Goal: Information Seeking & Learning: Compare options

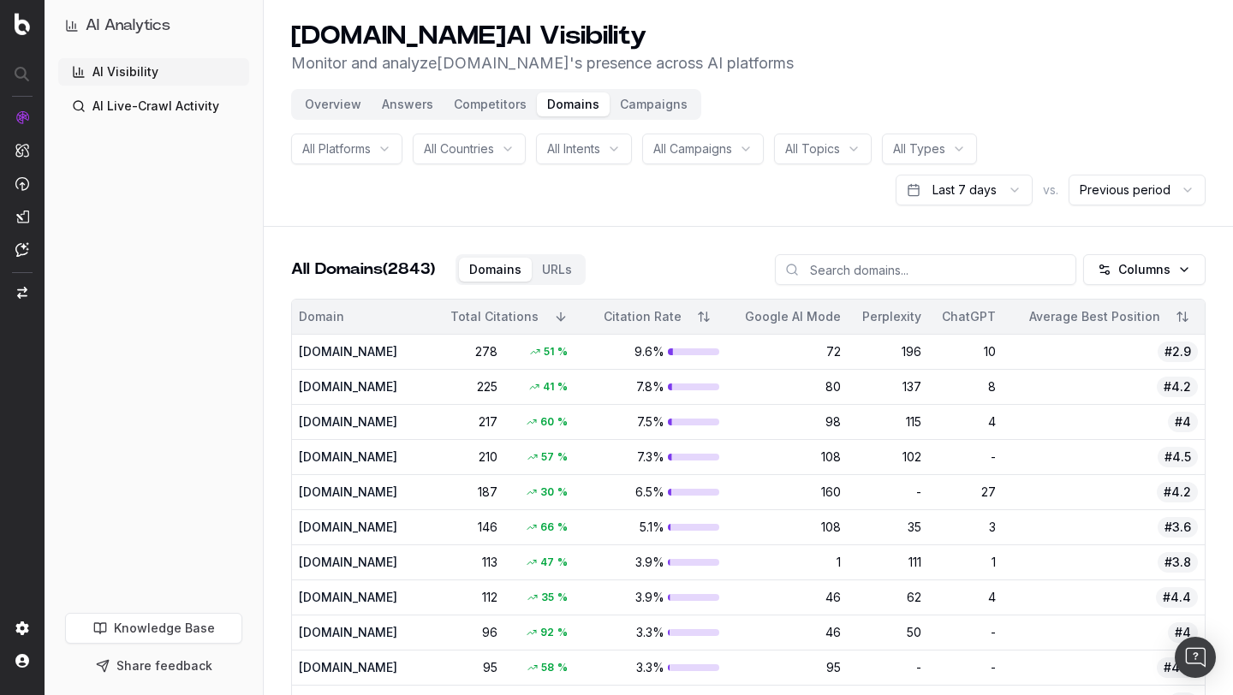
click at [776, 116] on header "Gap.com AI Visibility Monitor and analyze Gap.com 's presence across AI platfor…" at bounding box center [748, 113] width 969 height 227
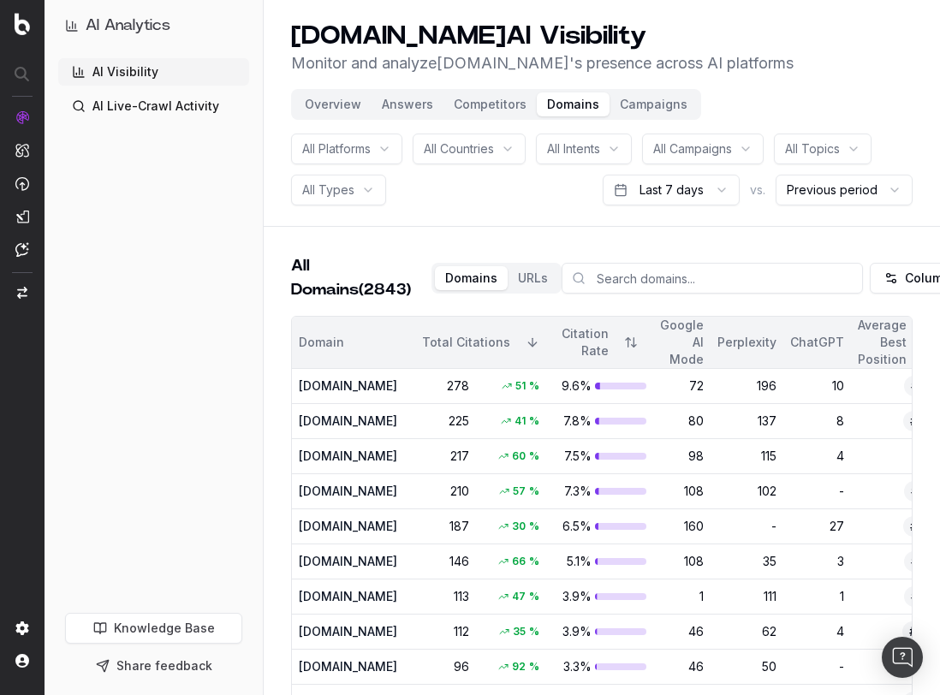
click at [851, 64] on div "Gap.com AI Visibility Monitor and analyze Gap.com 's presence across AI platfor…" at bounding box center [601, 48] width 621 height 55
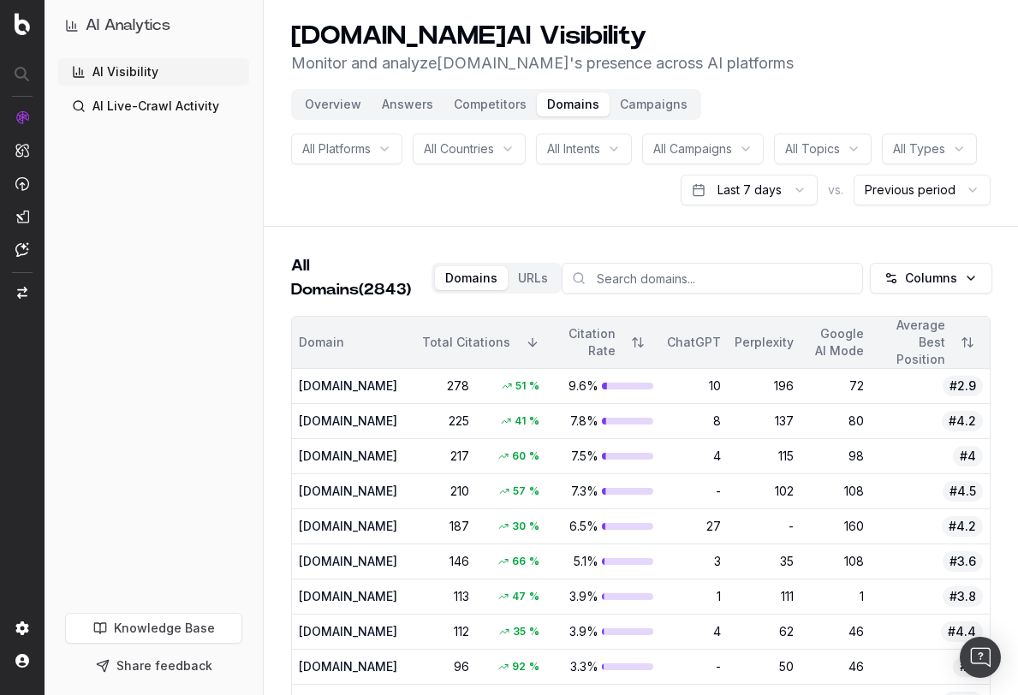
click at [333, 110] on button "Overview" at bounding box center [332, 104] width 77 height 24
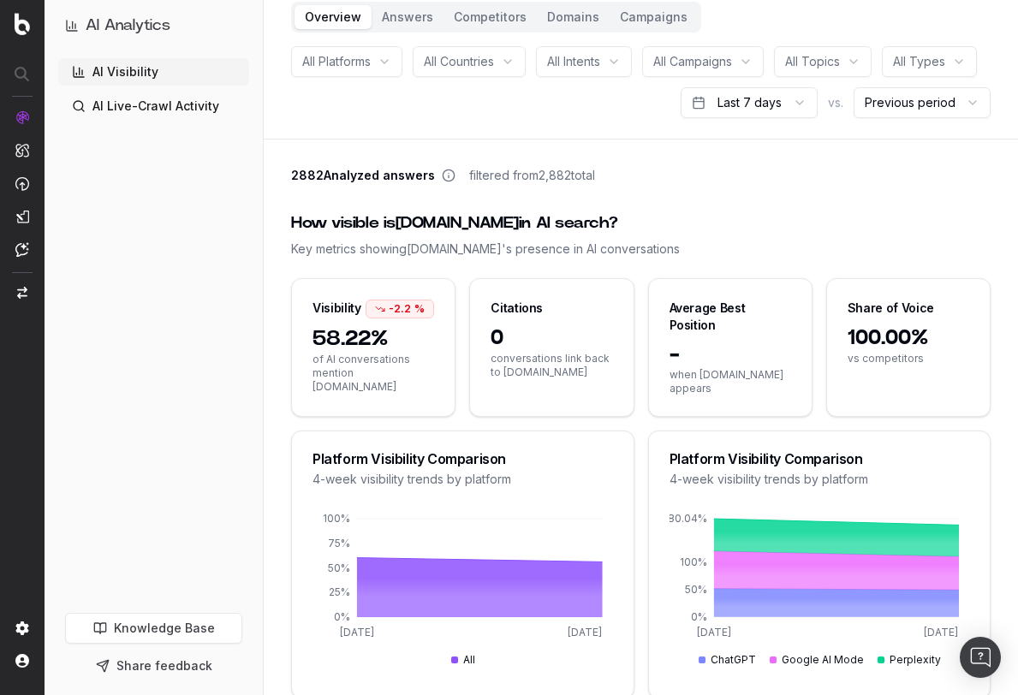
scroll to position [74, 0]
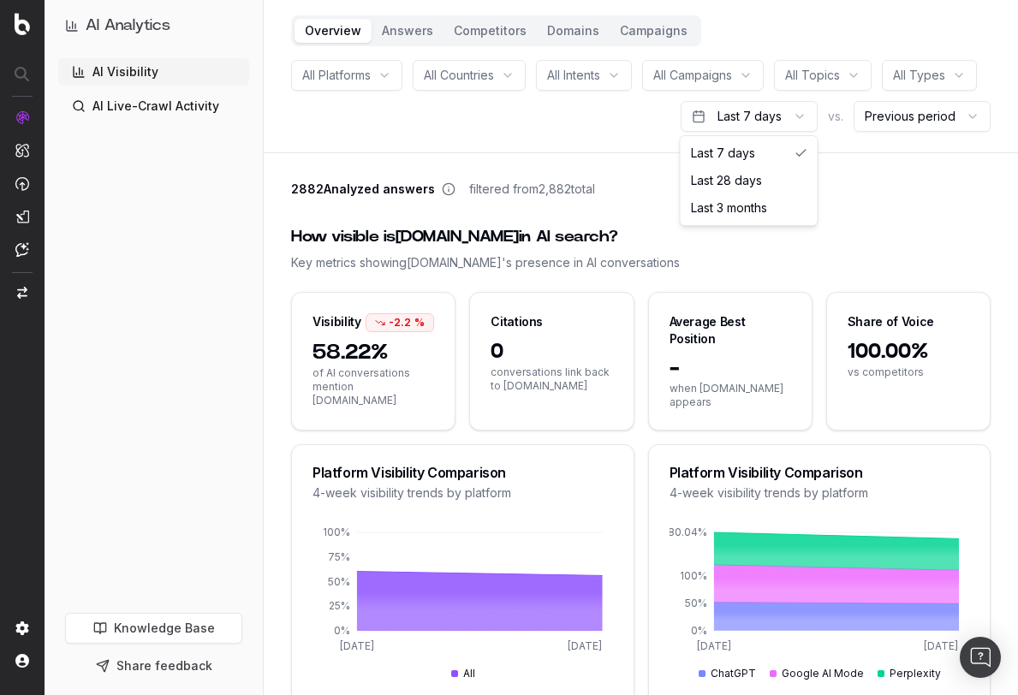
click at [796, 119] on html "AI Analytics AI Visibility AI Live-Crawl Activity Knowledge Base Share feedback…" at bounding box center [509, 273] width 1018 height 695
click at [879, 205] on html "AI Analytics AI Visibility AI Live-Crawl Activity Knowledge Base Share feedback…" at bounding box center [509, 273] width 1018 height 695
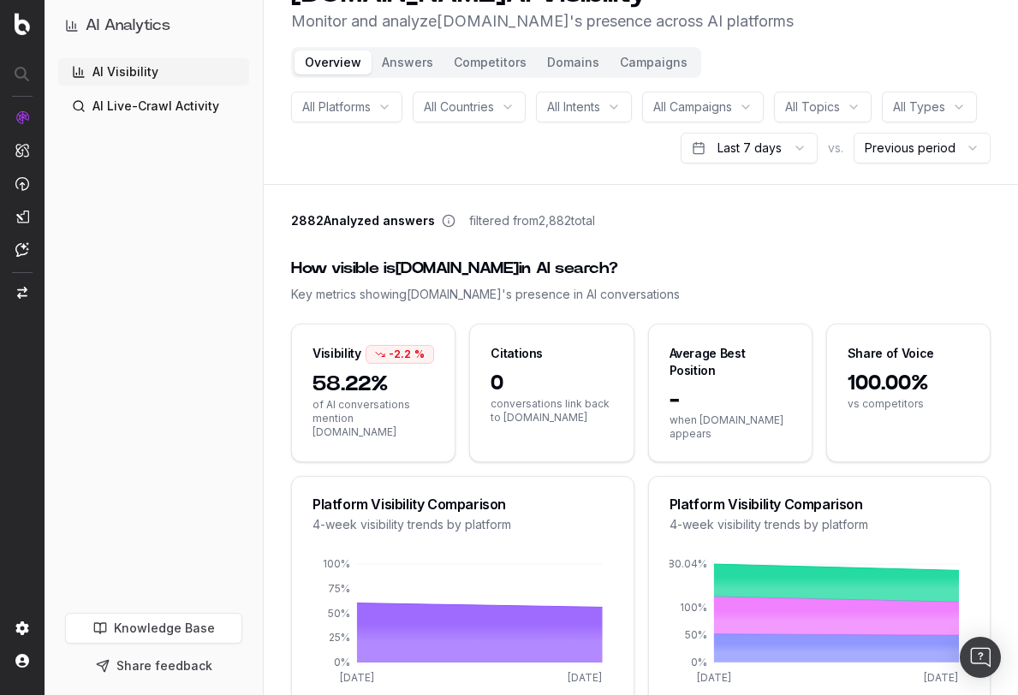
scroll to position [0, 0]
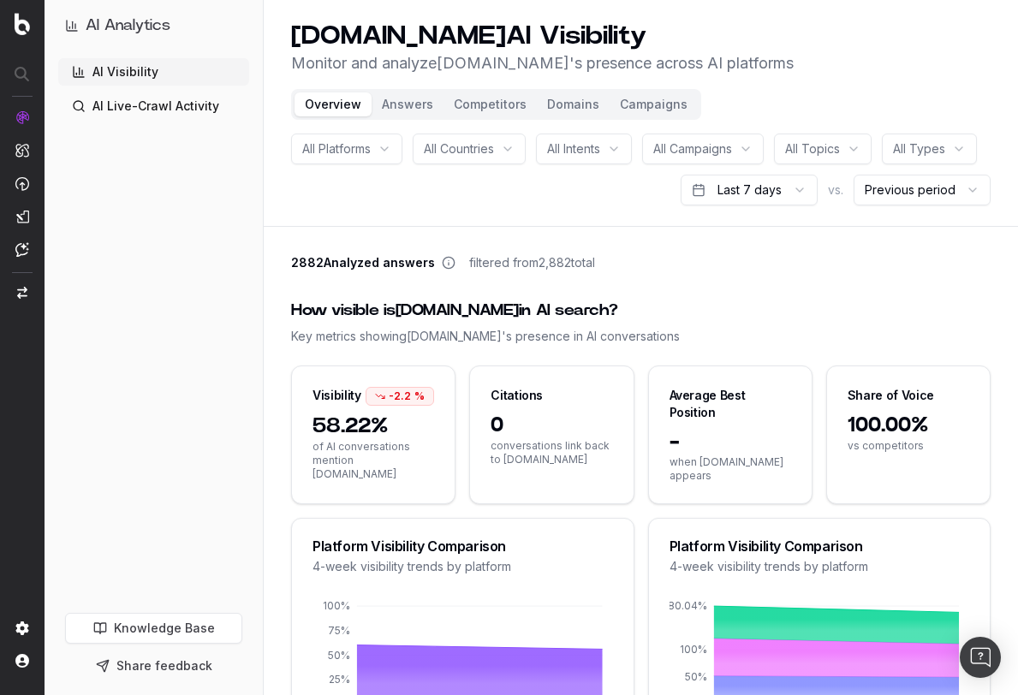
click at [787, 193] on html "AI Analytics AI Visibility AI Live-Crawl Activity Knowledge Base Share feedback…" at bounding box center [509, 347] width 1018 height 695
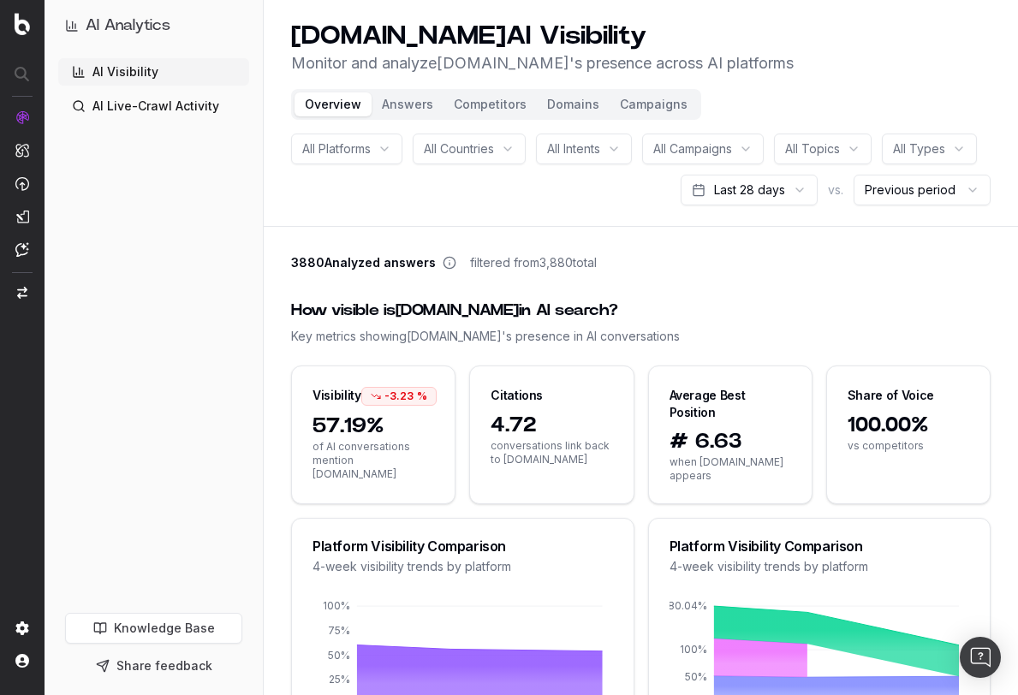
click at [797, 187] on html "AI Analytics AI Visibility AI Live-Crawl Activity Knowledge Base Share feedback…" at bounding box center [509, 347] width 1018 height 695
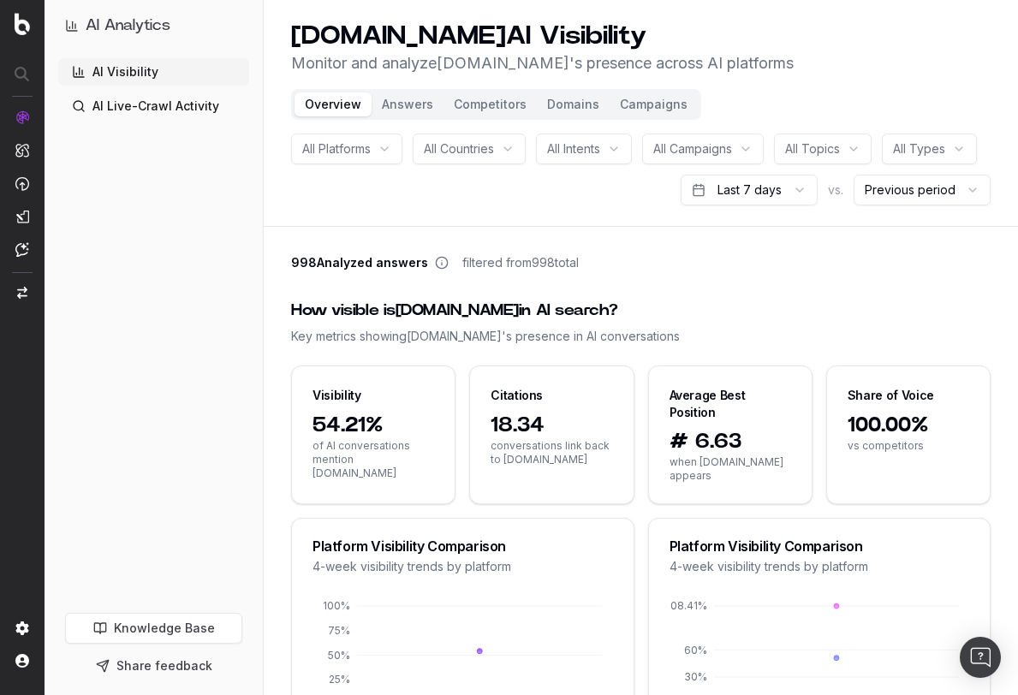
click at [560, 107] on button "Domains" at bounding box center [573, 104] width 73 height 24
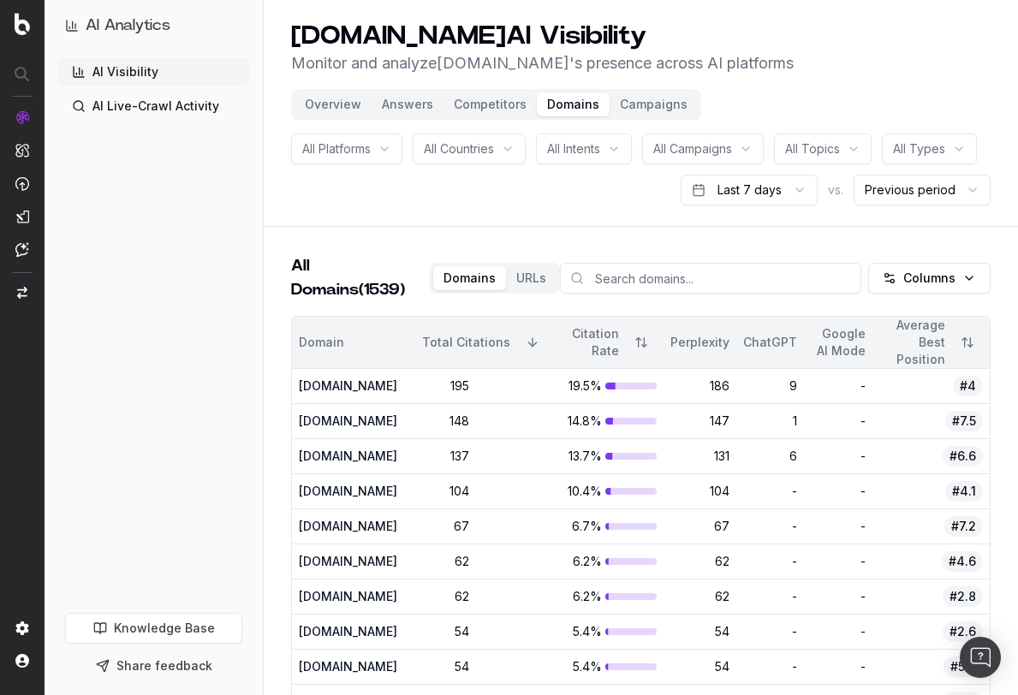
click at [620, 287] on input at bounding box center [710, 278] width 301 height 31
type input "gap"
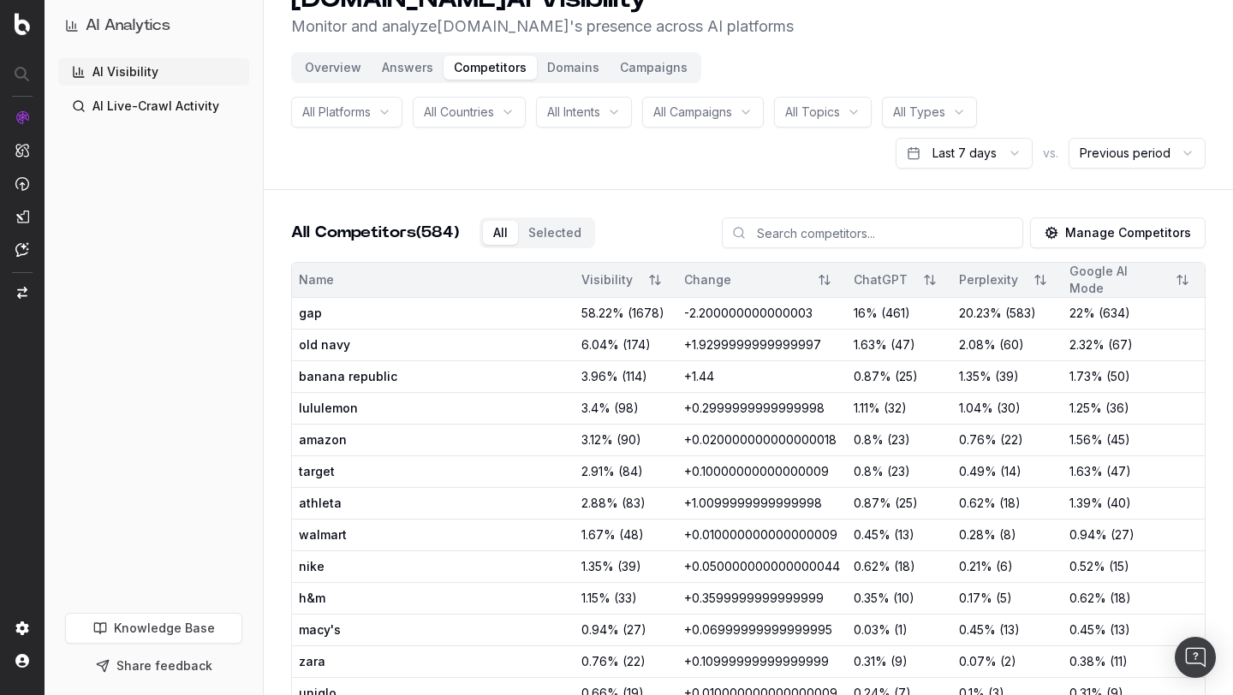
scroll to position [33, 0]
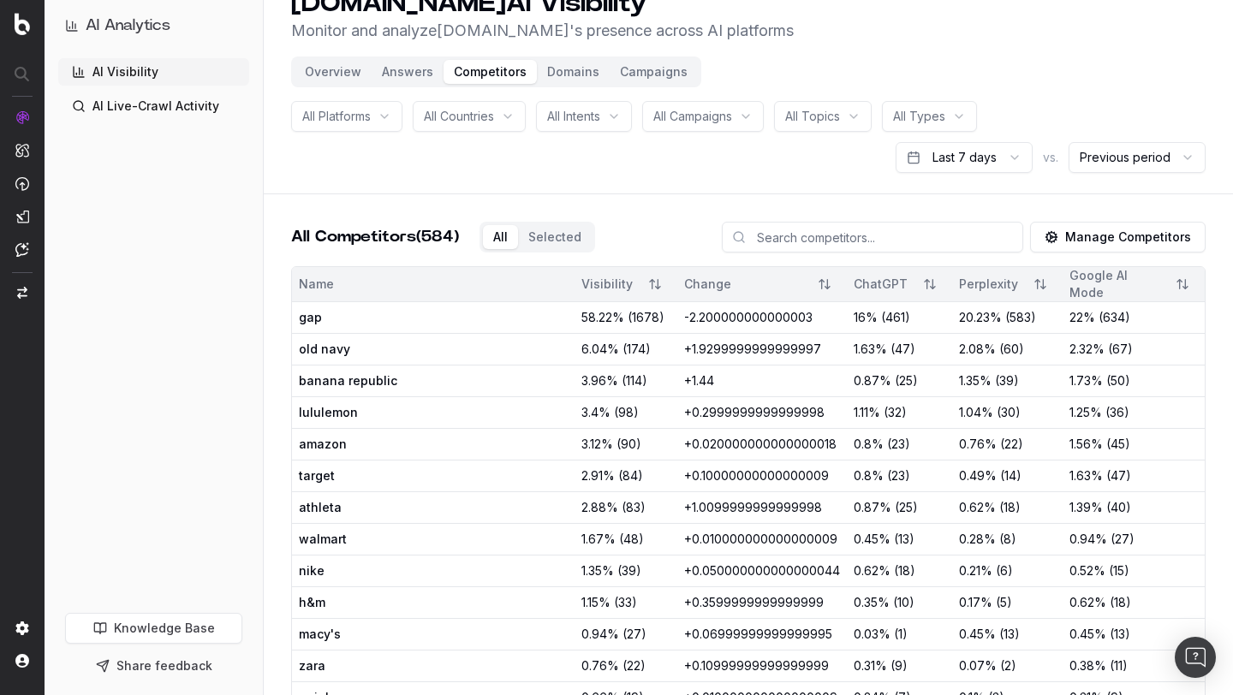
click at [1111, 241] on button "Manage Competitors" at bounding box center [1117, 237] width 175 height 31
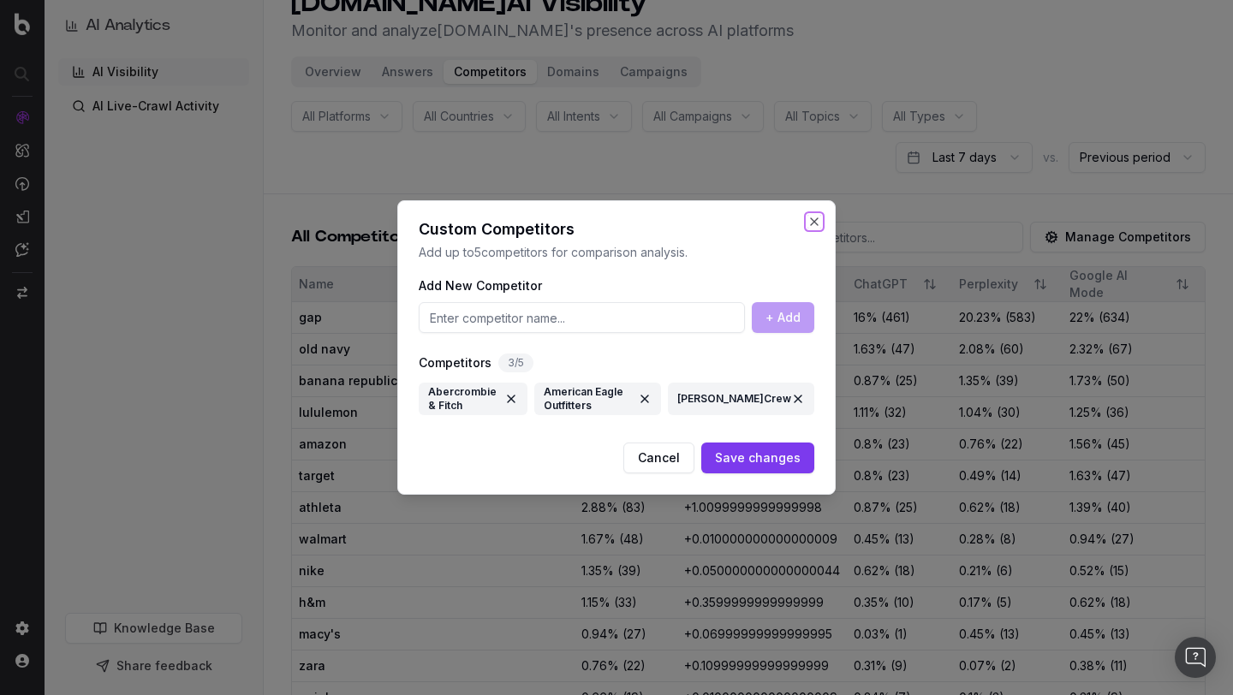
click at [815, 223] on button "Close" at bounding box center [814, 222] width 14 height 14
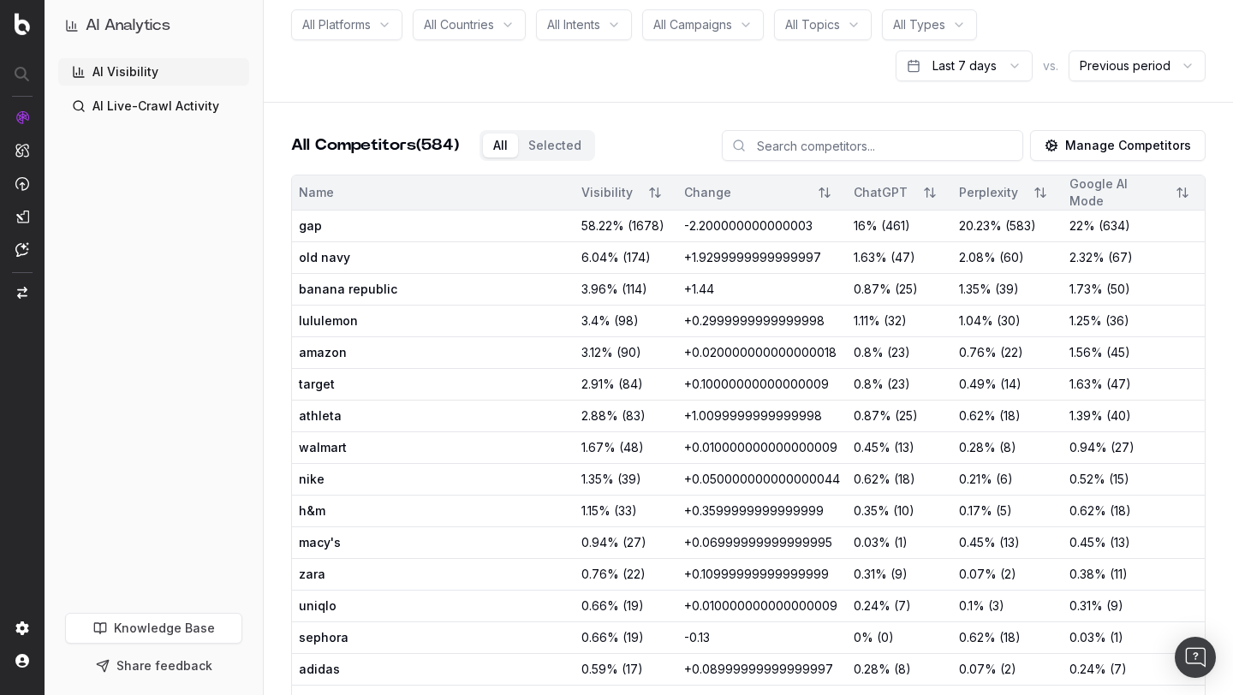
scroll to position [0, 0]
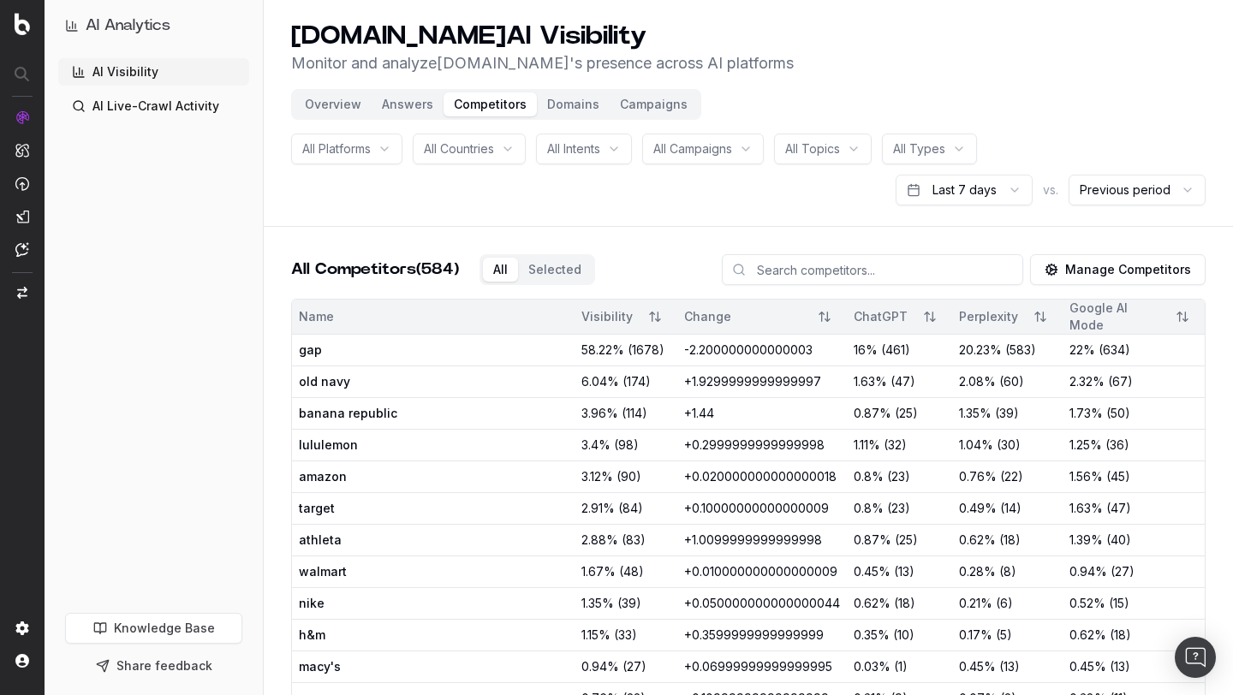
click at [338, 107] on button "Overview" at bounding box center [332, 104] width 77 height 24
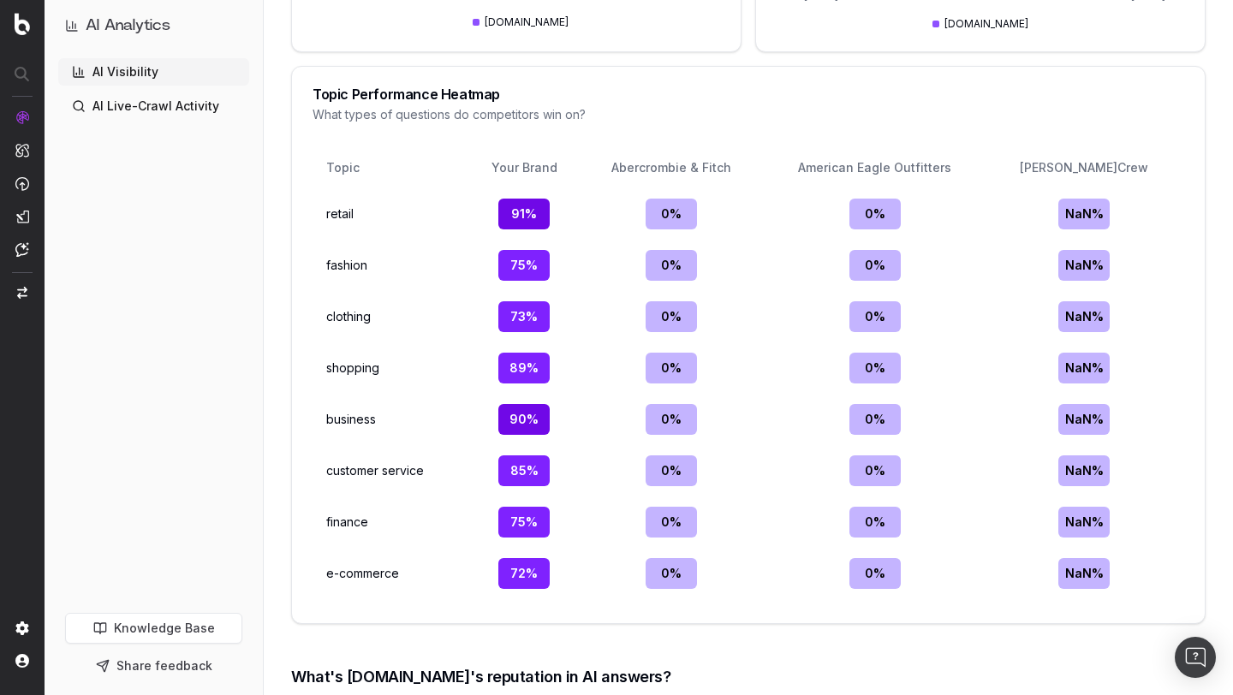
scroll to position [2060, 0]
click at [1132, 163] on div "J.Crew" at bounding box center [1083, 168] width 173 height 17
click at [1132, 163] on div "[PERSON_NAME]Crew" at bounding box center [1083, 168] width 173 height 17
click at [1109, 214] on div "NaN %" at bounding box center [1083, 214] width 51 height 31
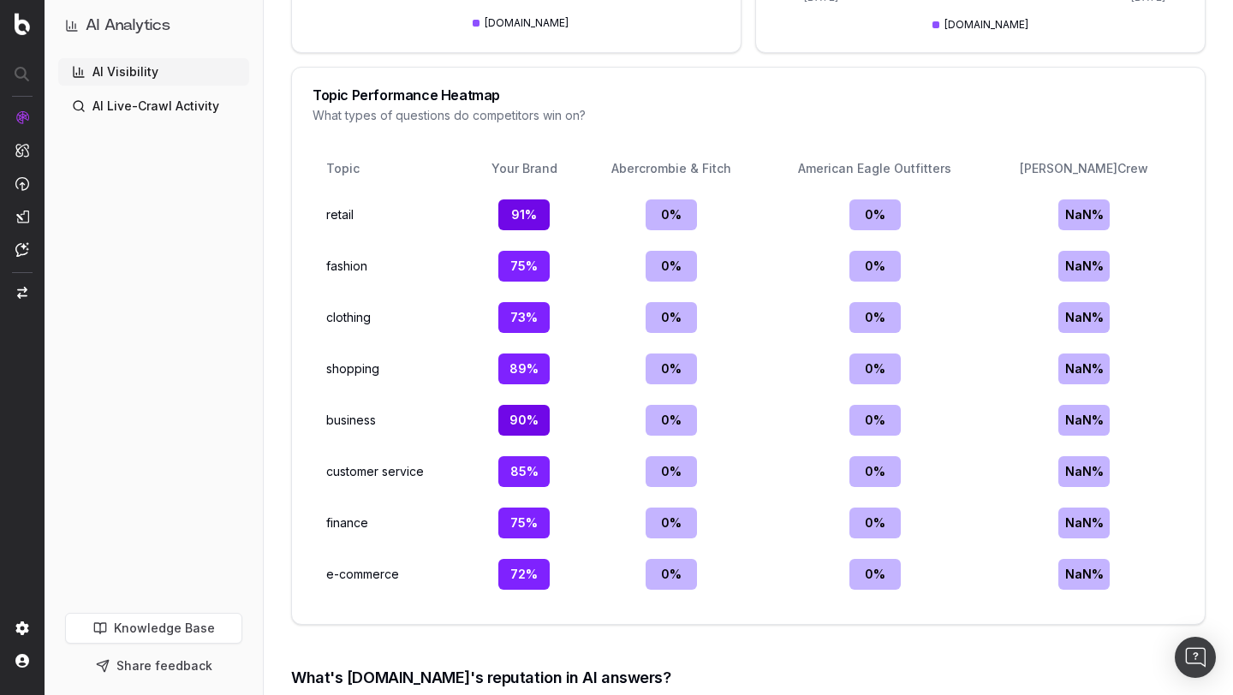
click at [978, 170] on div "American Eagle Outfitters" at bounding box center [874, 168] width 205 height 17
click at [974, 169] on div "American Eagle Outfitters" at bounding box center [874, 168] width 205 height 17
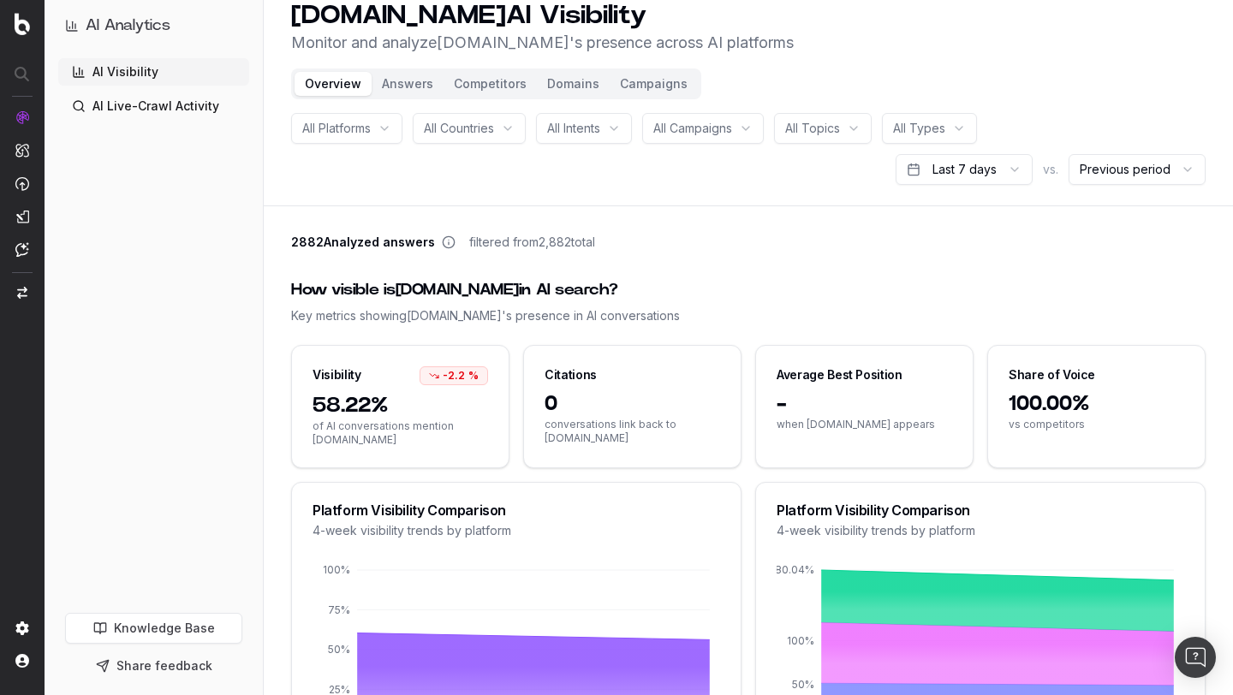
scroll to position [0, 0]
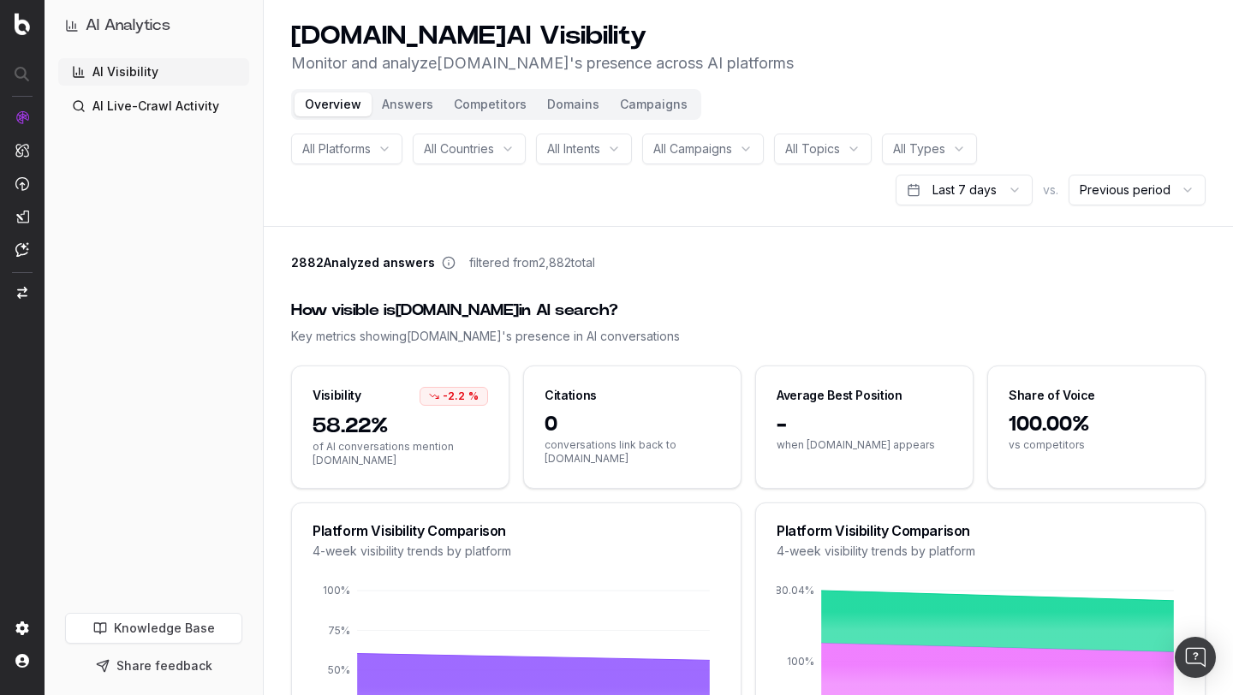
click at [486, 104] on button "Competitors" at bounding box center [489, 104] width 93 height 24
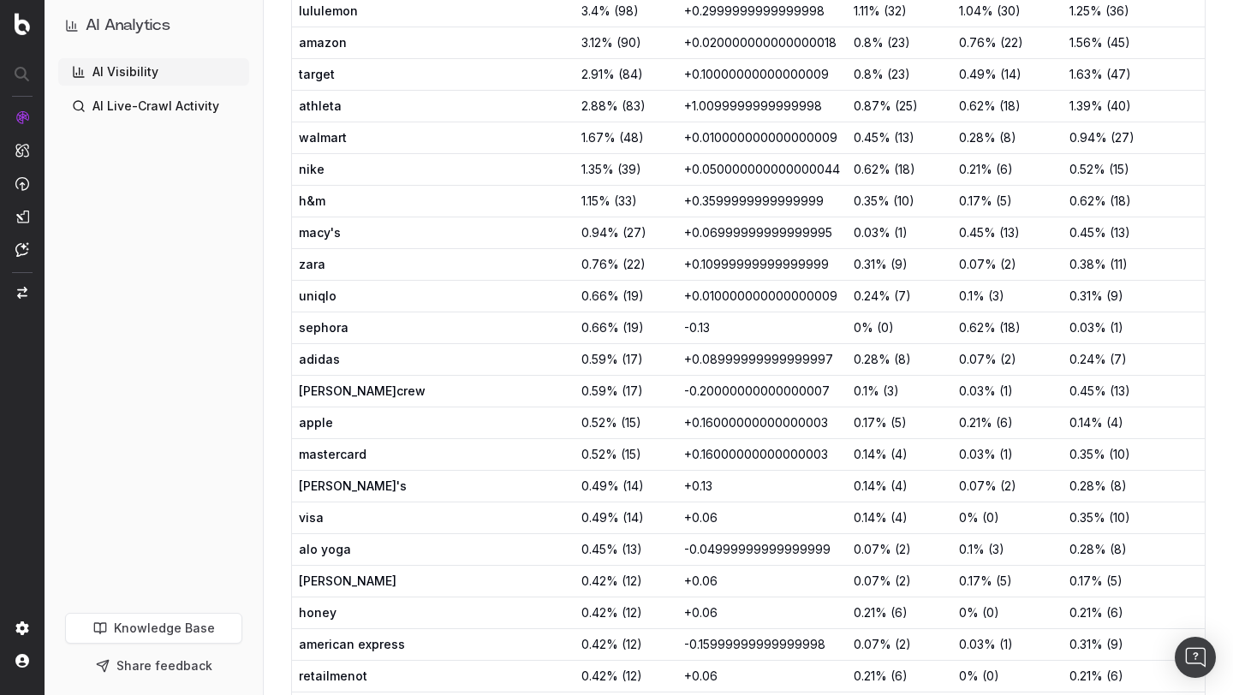
scroll to position [426, 0]
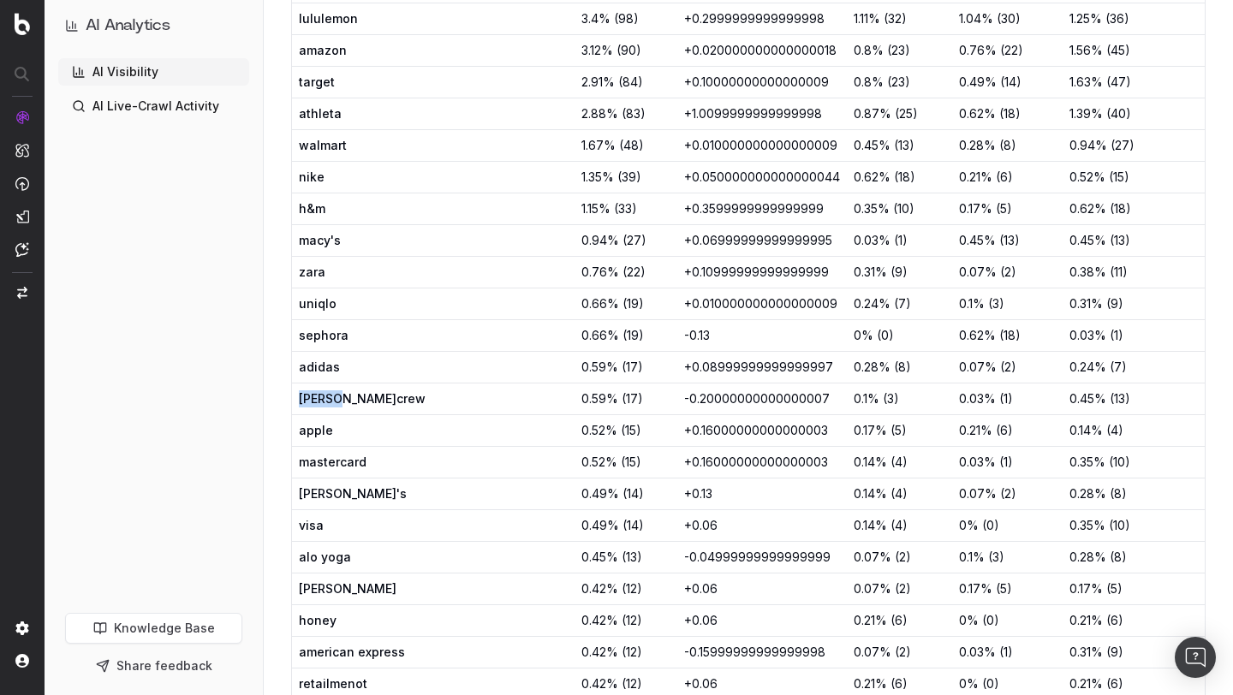
drag, startPoint x: 347, startPoint y: 397, endPoint x: 294, endPoint y: 396, distance: 53.1
click at [294, 396] on td "j.crew" at bounding box center [433, 399] width 282 height 32
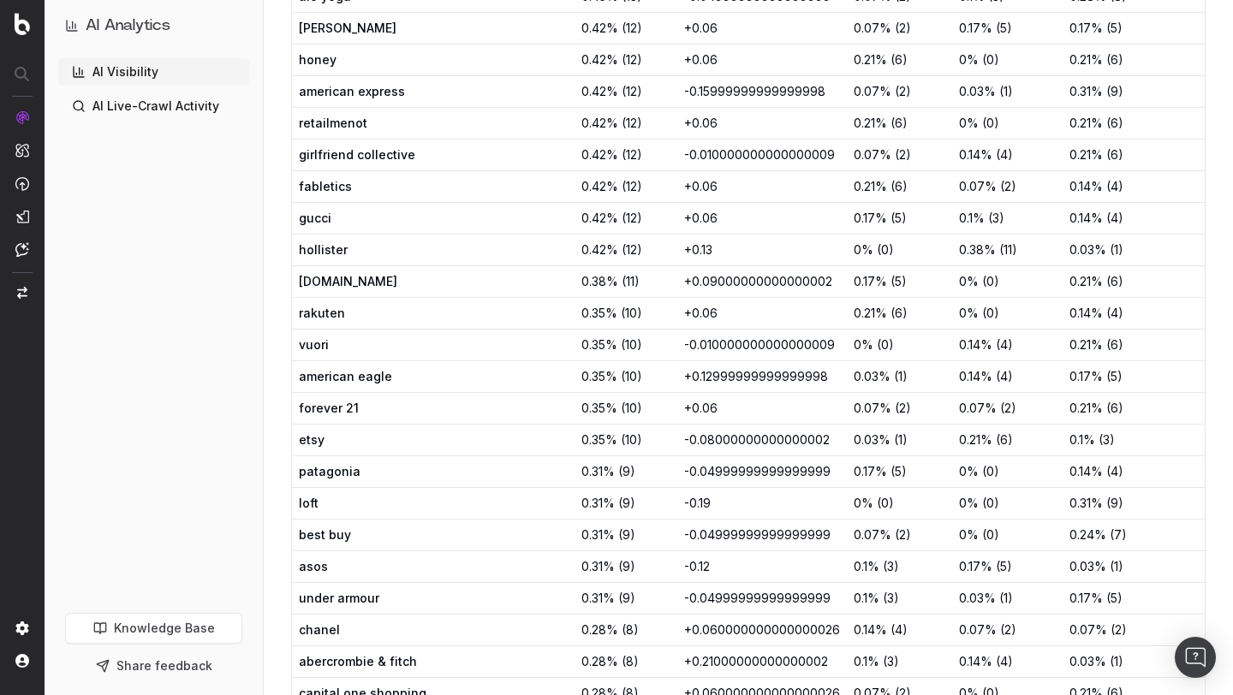
scroll to position [994, 0]
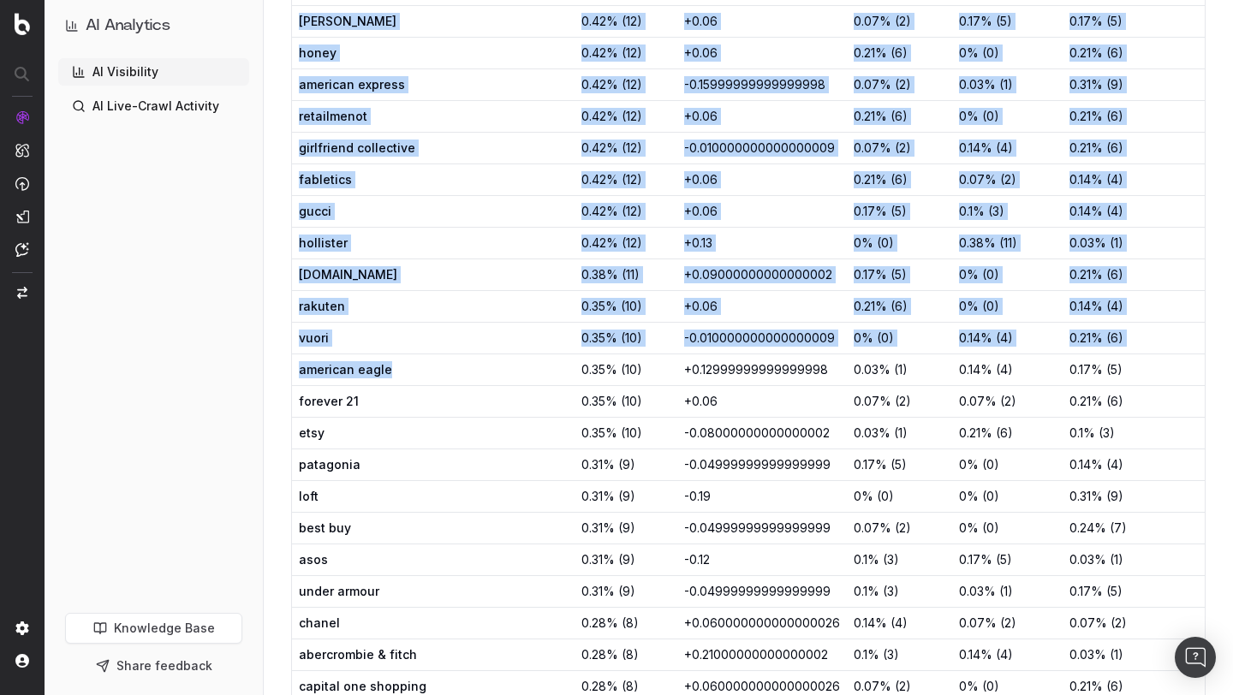
drag, startPoint x: 403, startPoint y: 372, endPoint x: 291, endPoint y: 370, distance: 112.2
click at [292, 370] on td "american eagle" at bounding box center [433, 370] width 282 height 32
click at [351, 377] on span "american eagle" at bounding box center [365, 369] width 133 height 17
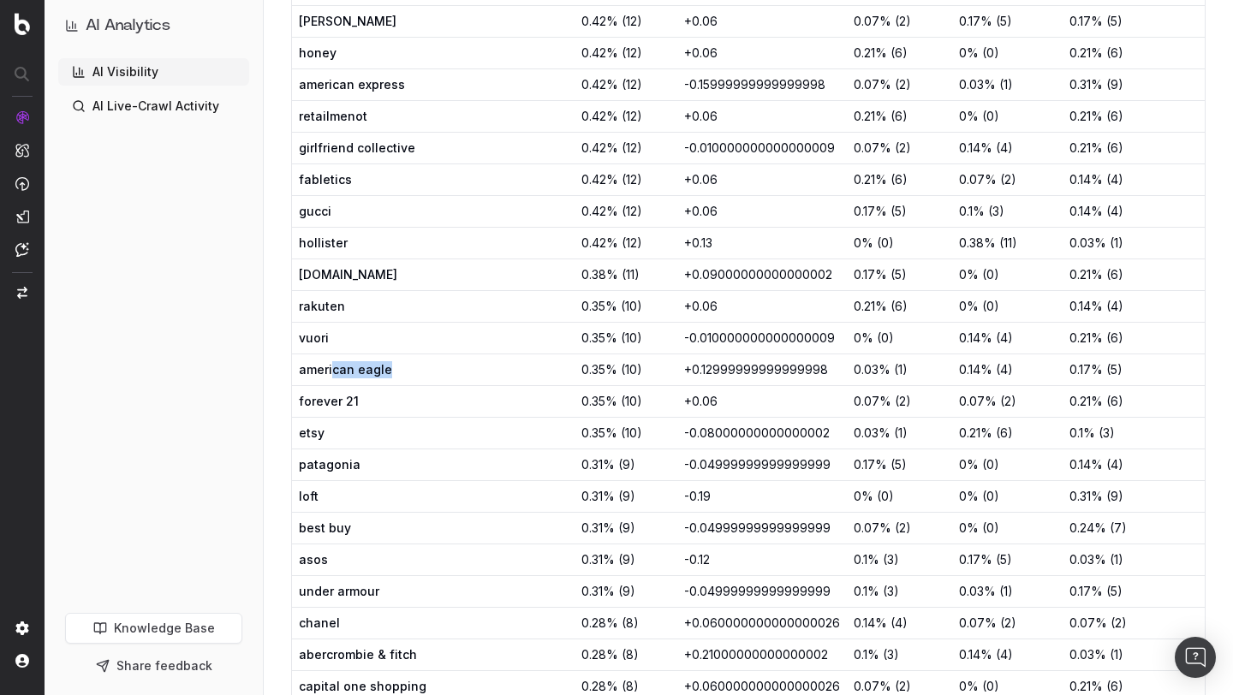
drag, startPoint x: 428, startPoint y: 367, endPoint x: 330, endPoint y: 367, distance: 98.4
click at [330, 367] on div "american eagle" at bounding box center [433, 369] width 269 height 17
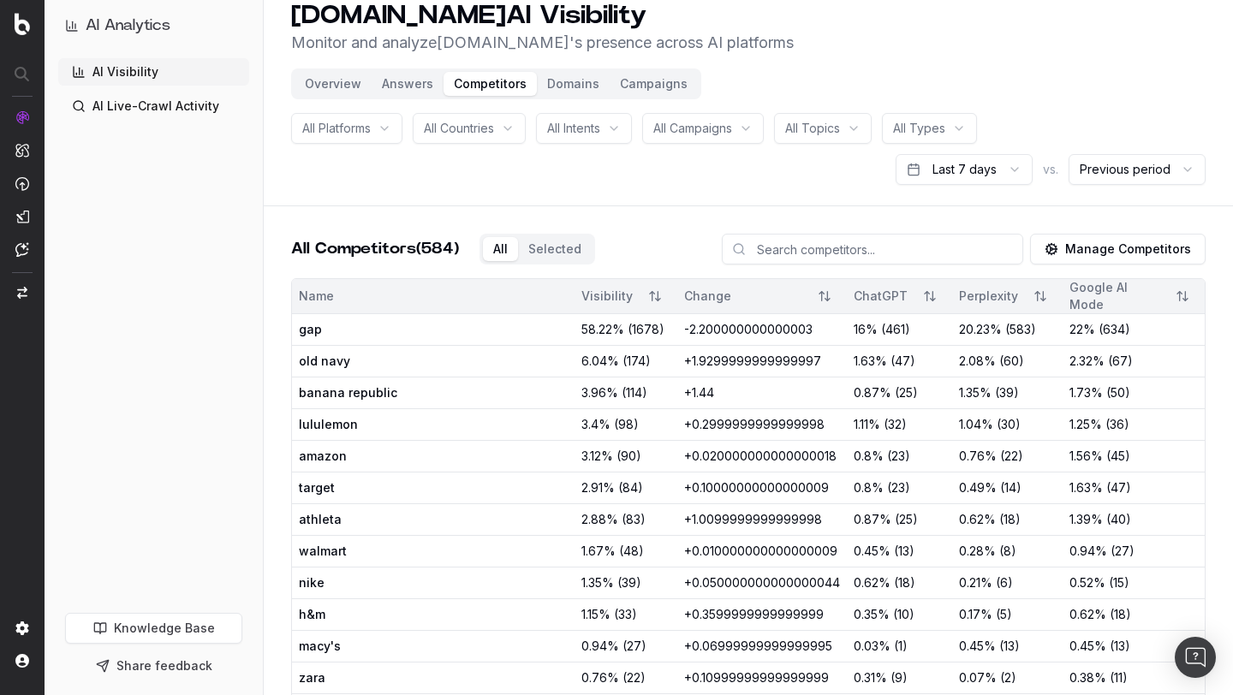
scroll to position [0, 0]
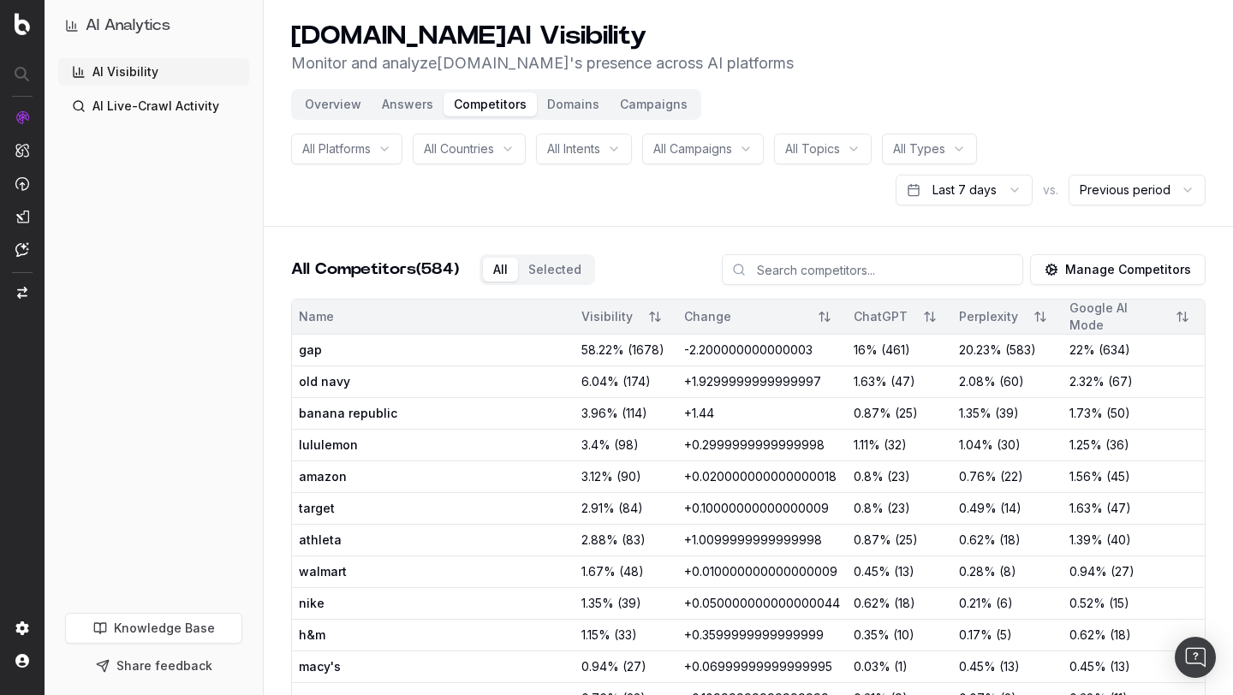
click at [643, 315] on button "Sort" at bounding box center [654, 316] width 31 height 31
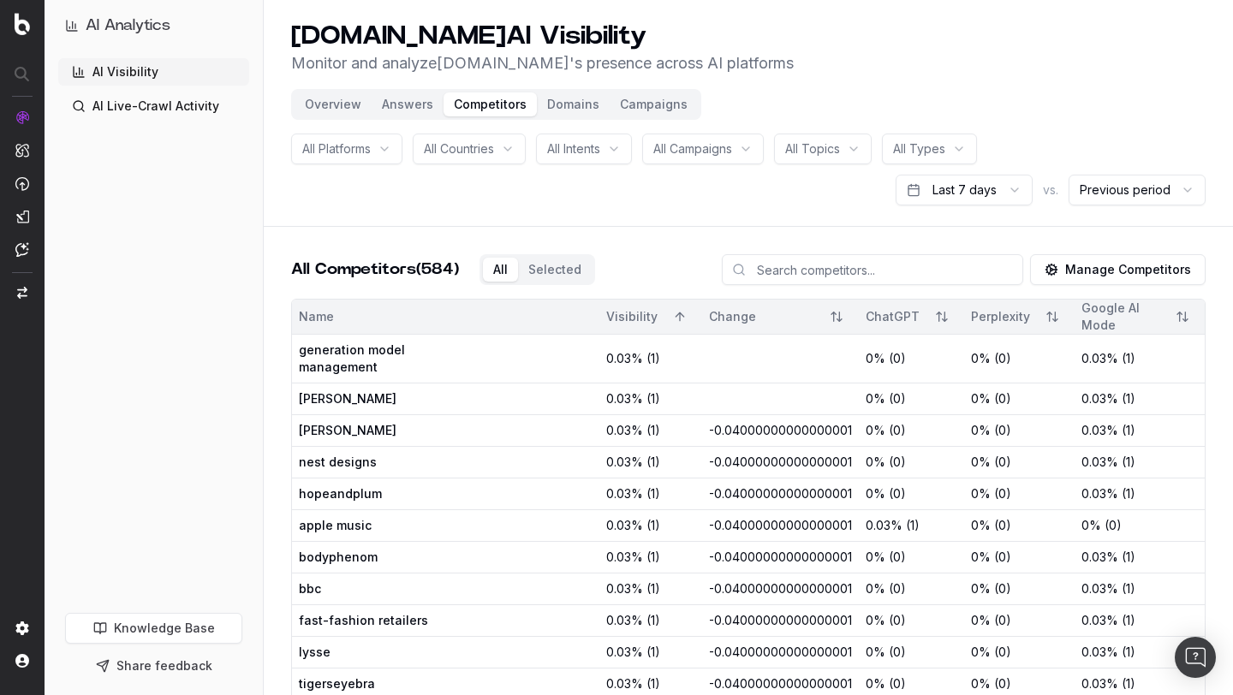
click at [676, 319] on button "Sort" at bounding box center [679, 316] width 31 height 31
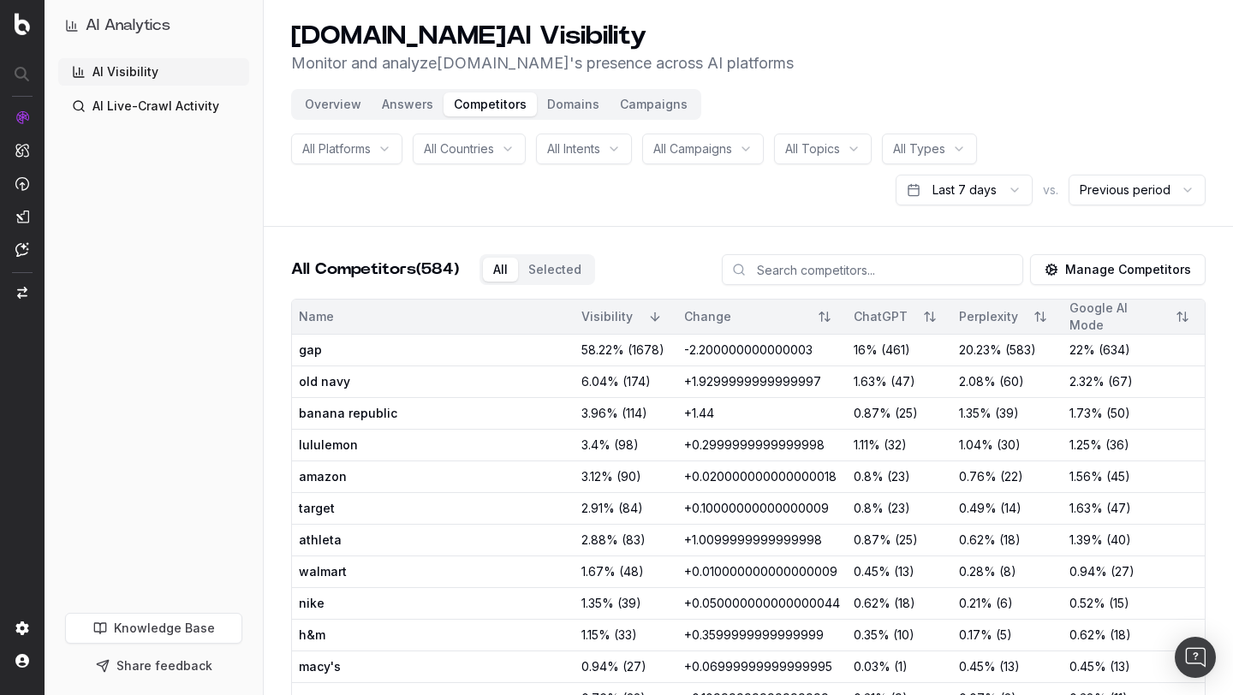
click at [1145, 265] on button "Manage Competitors" at bounding box center [1117, 269] width 175 height 31
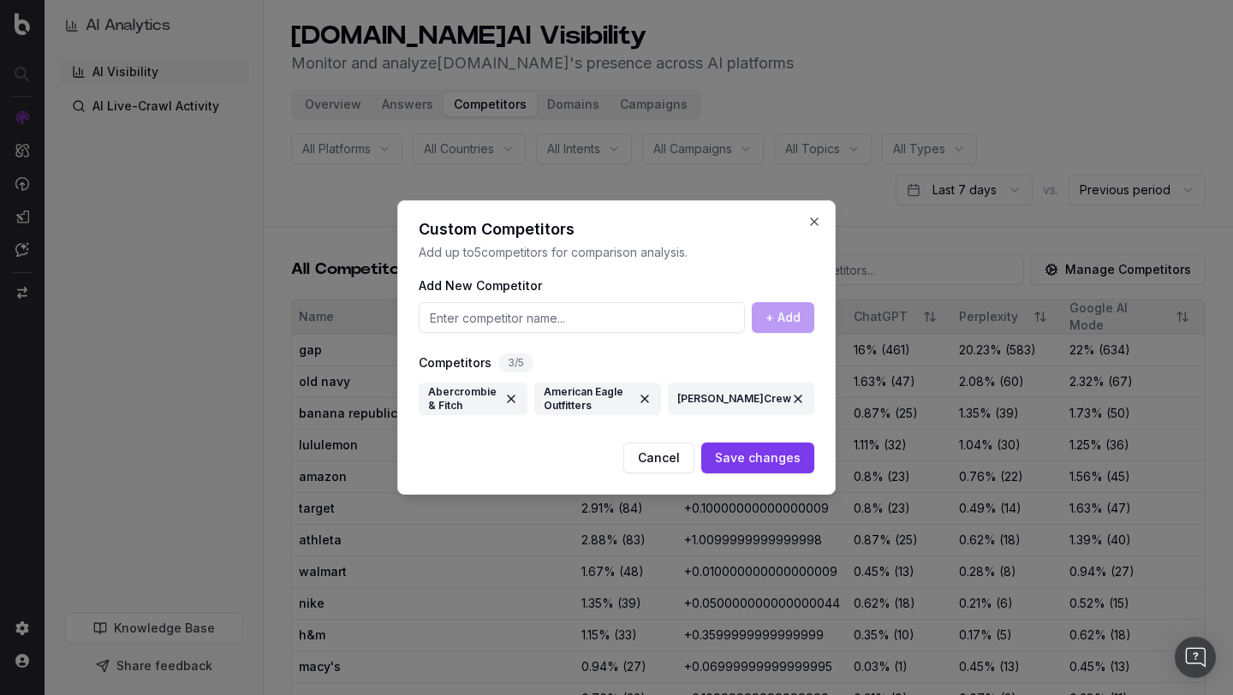
click at [567, 324] on input at bounding box center [582, 317] width 326 height 31
type input "[PERSON_NAME]crew"
click at [782, 316] on button "+ Add" at bounding box center [783, 317] width 62 height 31
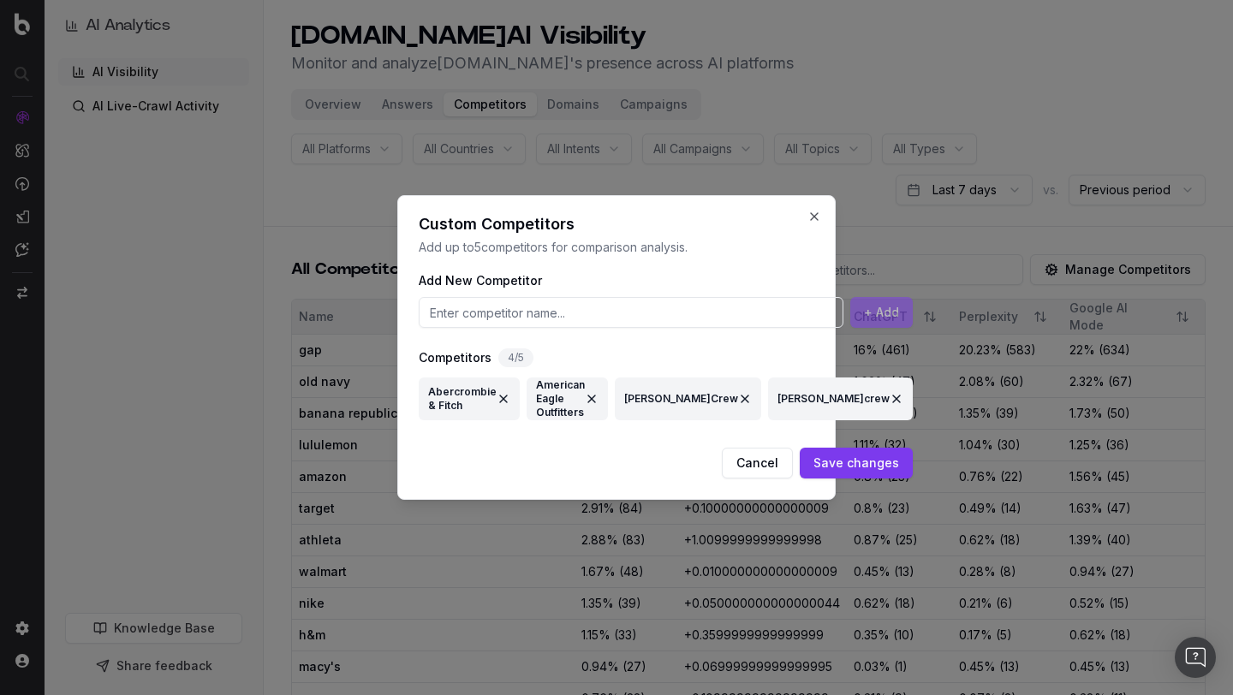
click at [799, 457] on button "Save changes" at bounding box center [855, 463] width 113 height 31
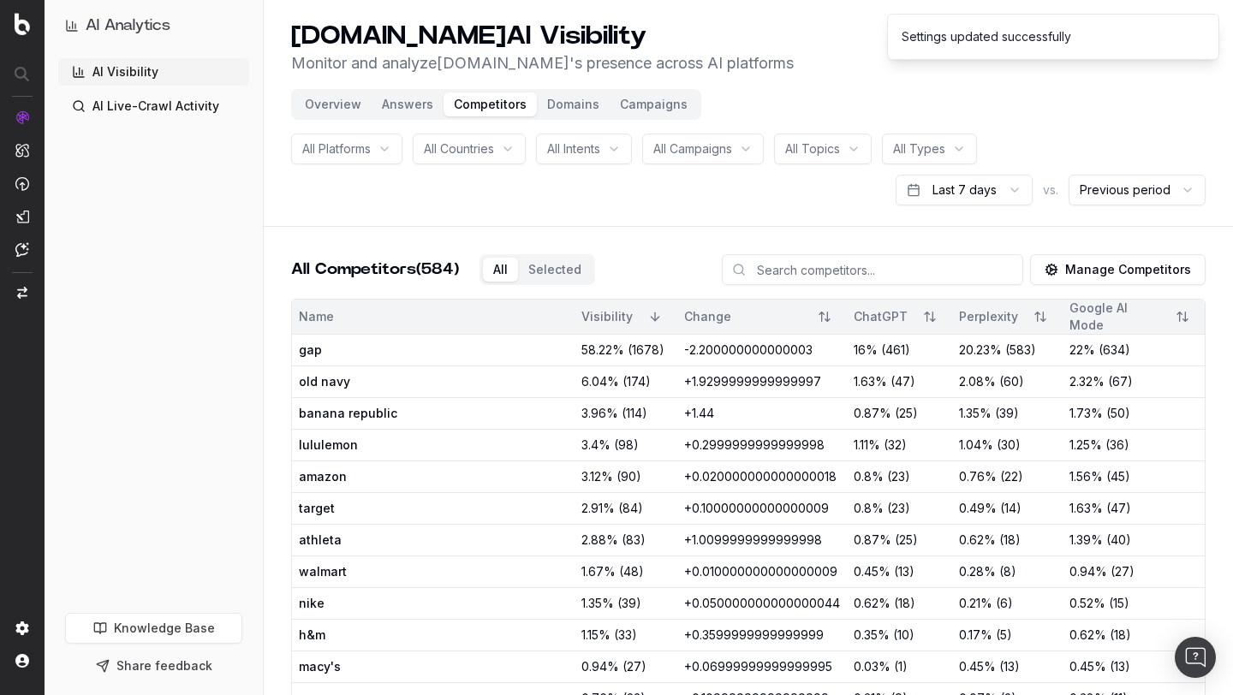
click at [348, 100] on button "Overview" at bounding box center [332, 104] width 77 height 24
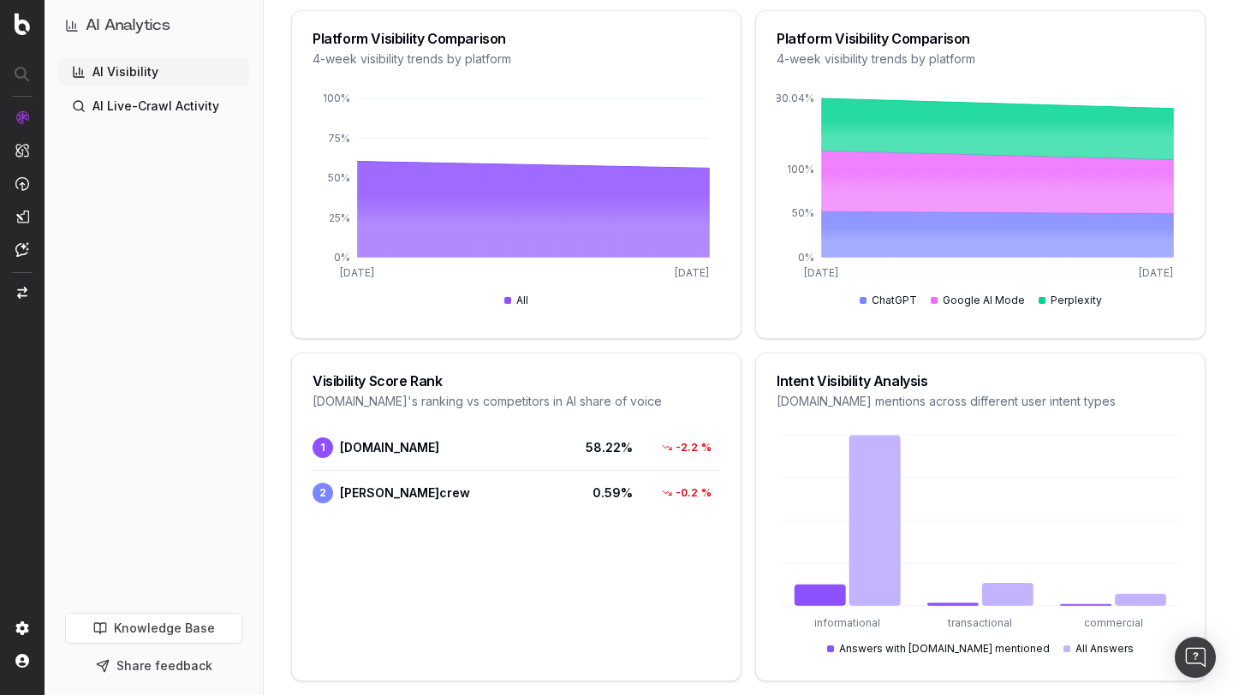
scroll to position [431, 0]
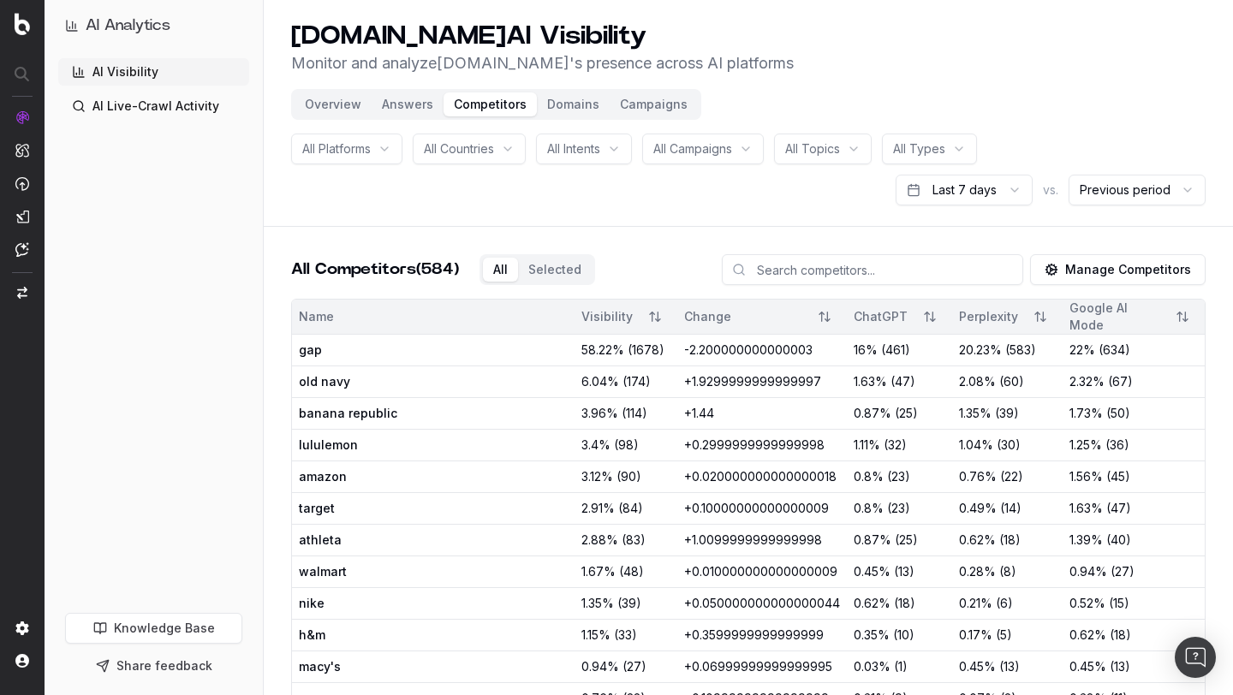
click at [1087, 270] on button "Manage Competitors" at bounding box center [1117, 269] width 175 height 31
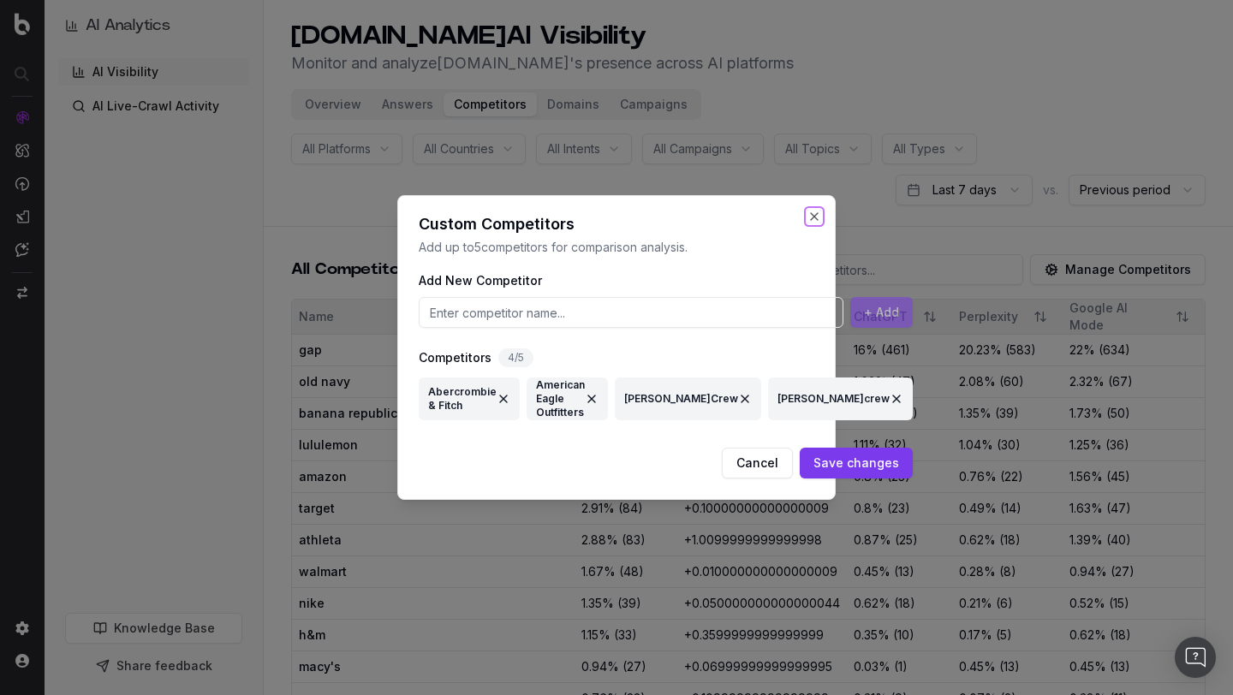
click at [818, 219] on button "Close" at bounding box center [814, 217] width 14 height 14
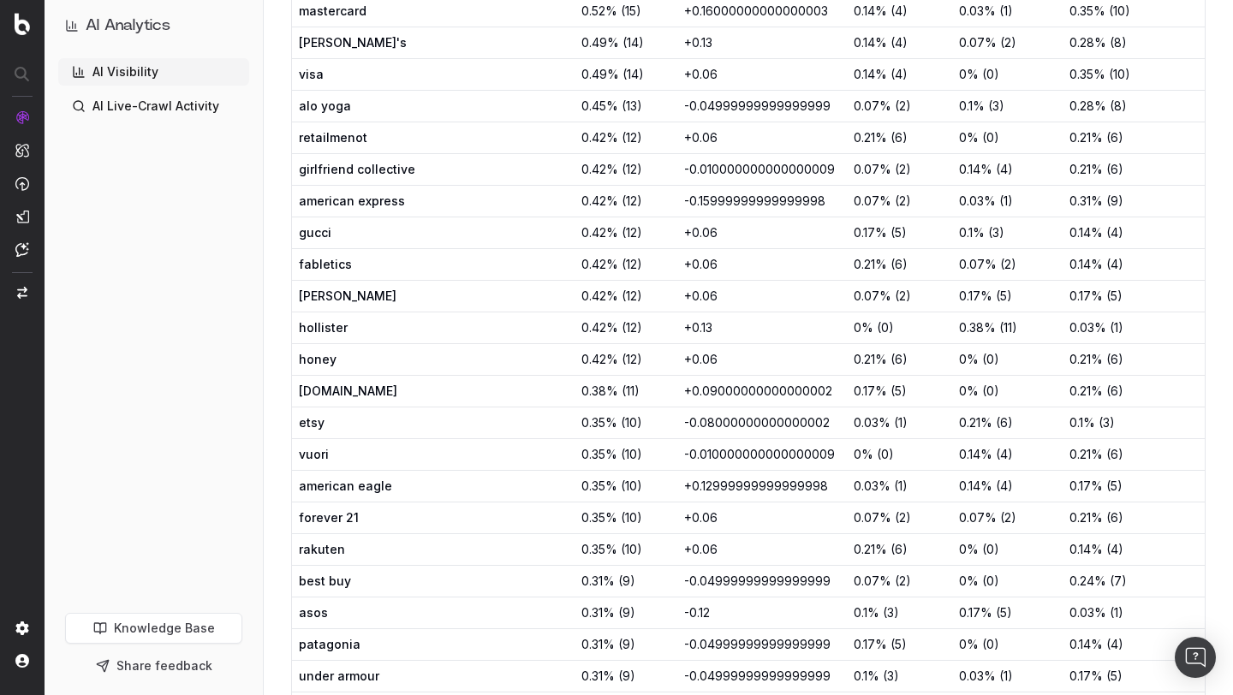
scroll to position [881, 0]
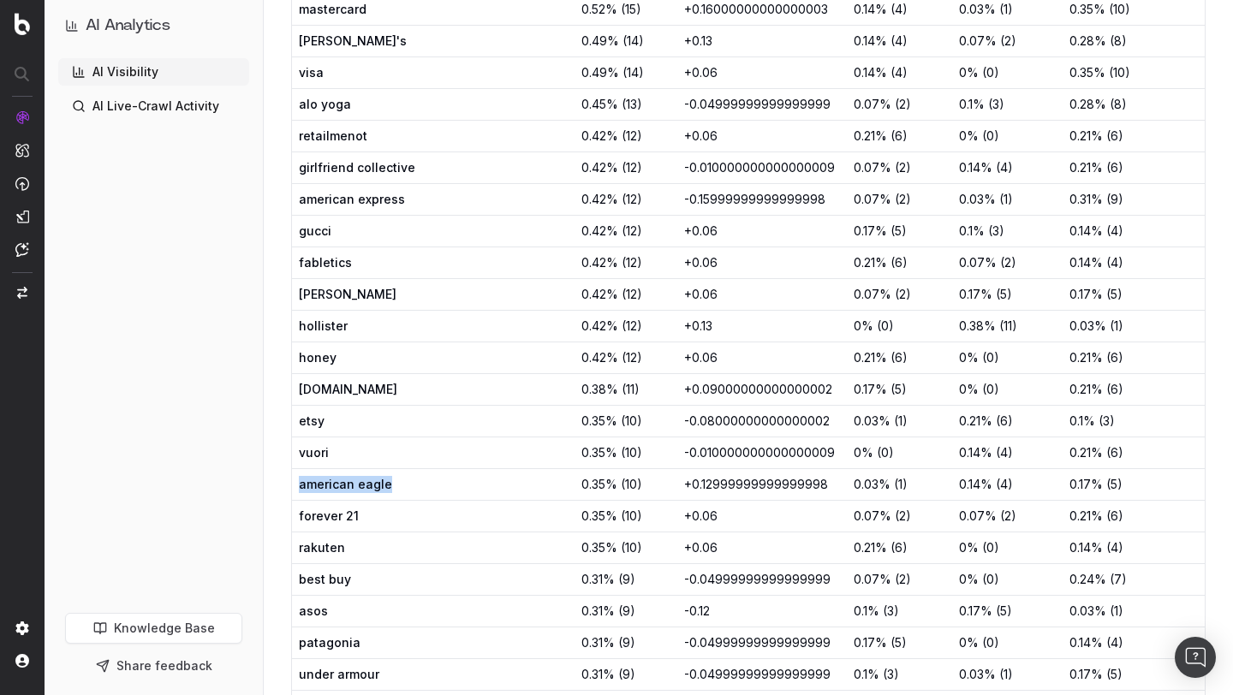
drag, startPoint x: 389, startPoint y: 483, endPoint x: 297, endPoint y: 484, distance: 91.6
click at [297, 484] on td "american eagle" at bounding box center [433, 485] width 282 height 32
copy span "american eagle"
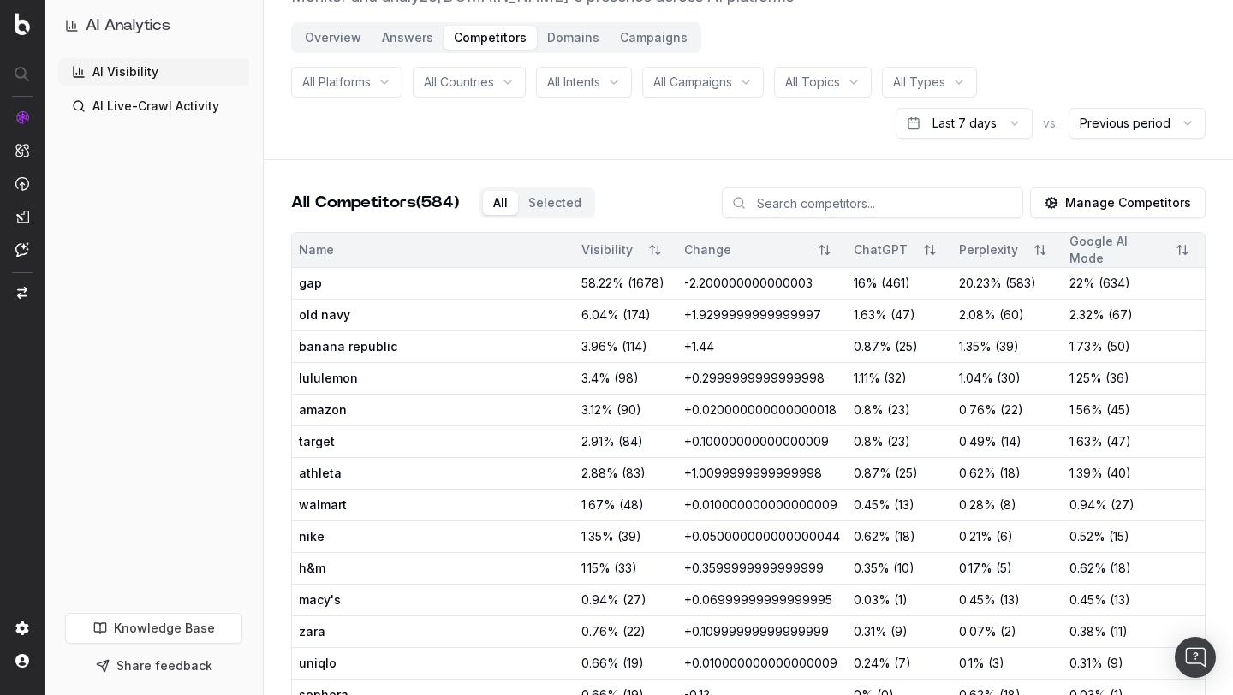
scroll to position [0, 0]
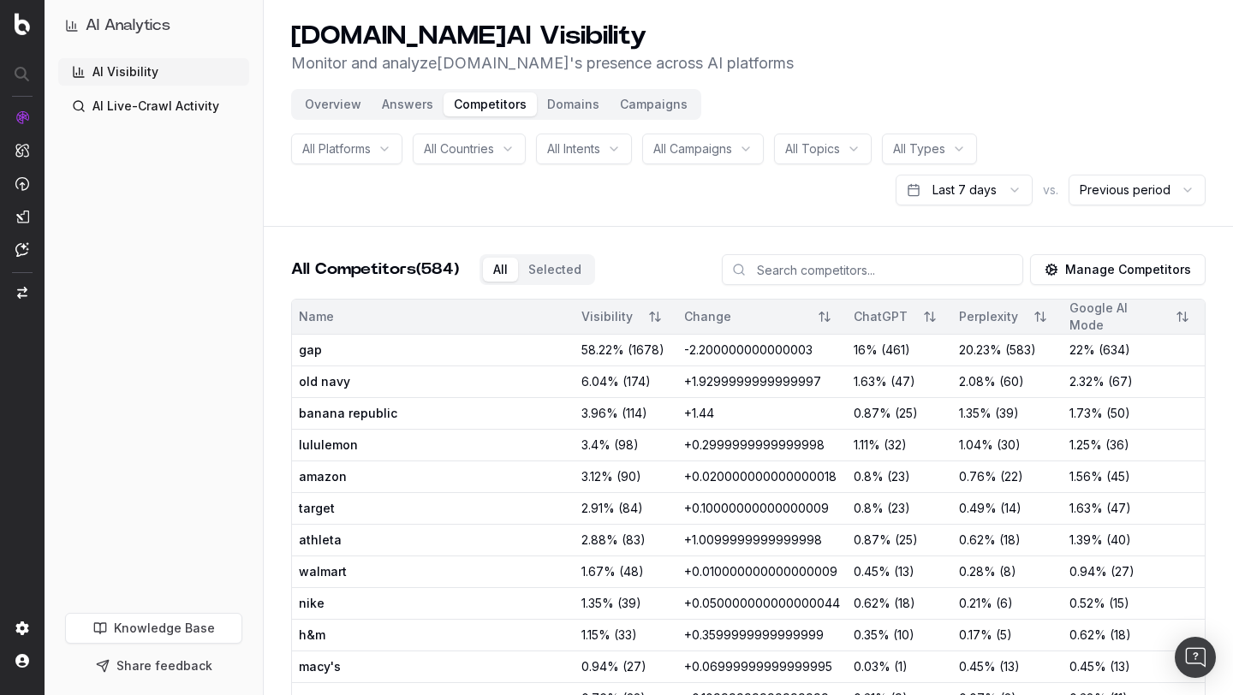
click at [1112, 278] on button "Manage Competitors" at bounding box center [1117, 269] width 175 height 31
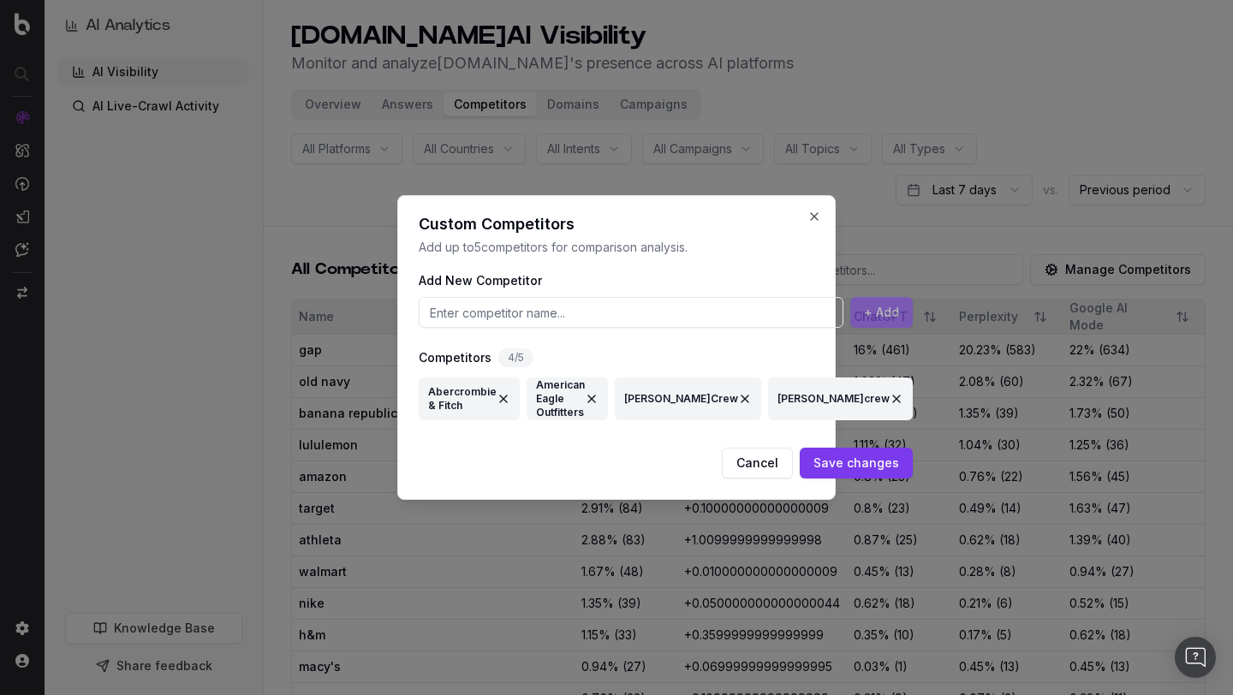
click at [543, 318] on input at bounding box center [631, 312] width 425 height 31
type input "american eagle"
click at [850, 323] on button "+ Add" at bounding box center [881, 312] width 62 height 31
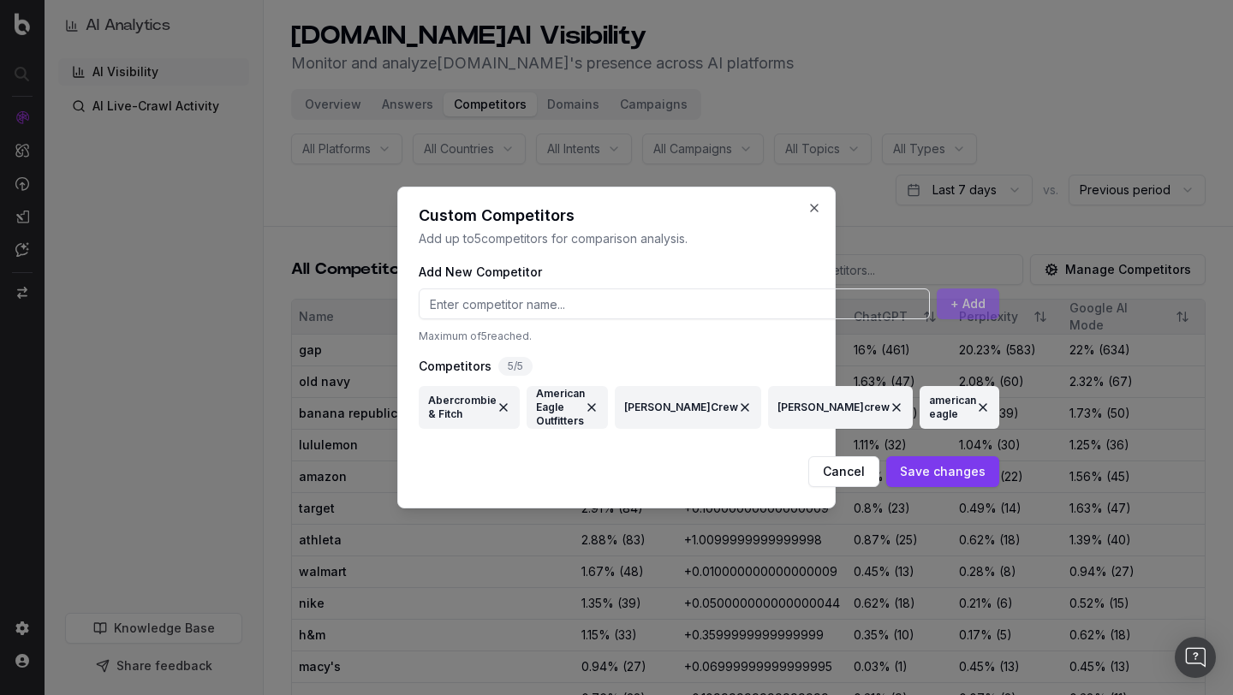
click at [886, 473] on button "Save changes" at bounding box center [942, 471] width 113 height 31
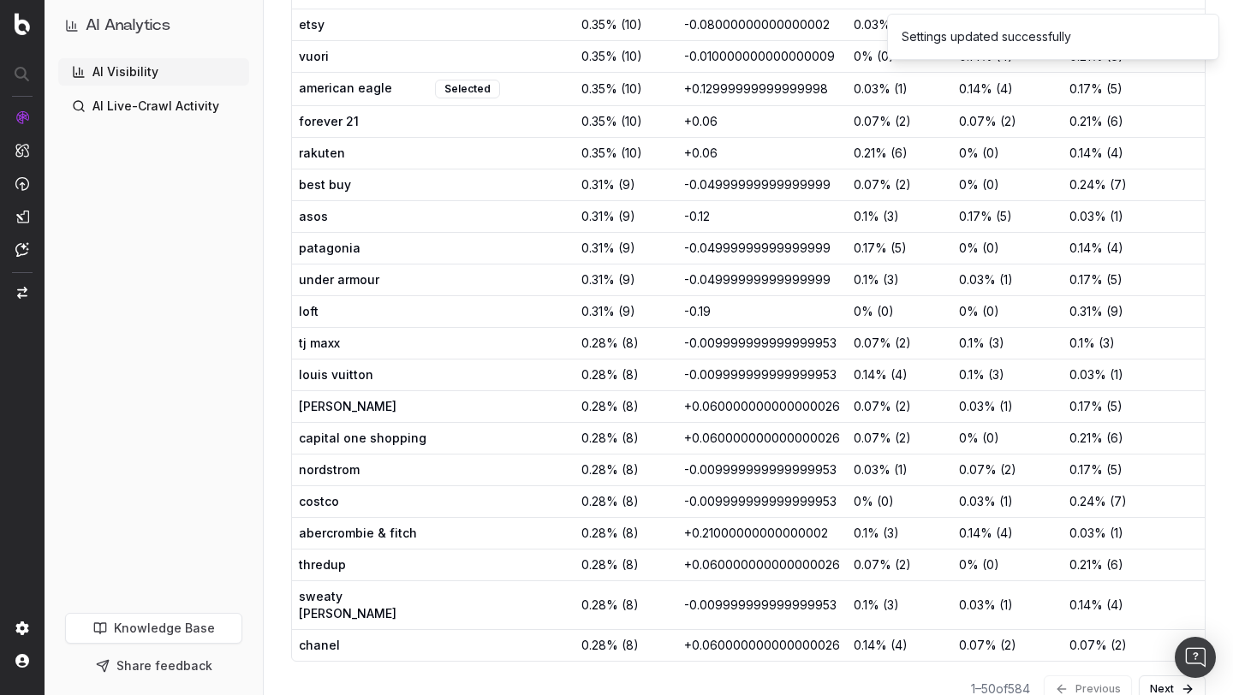
scroll to position [1308, 0]
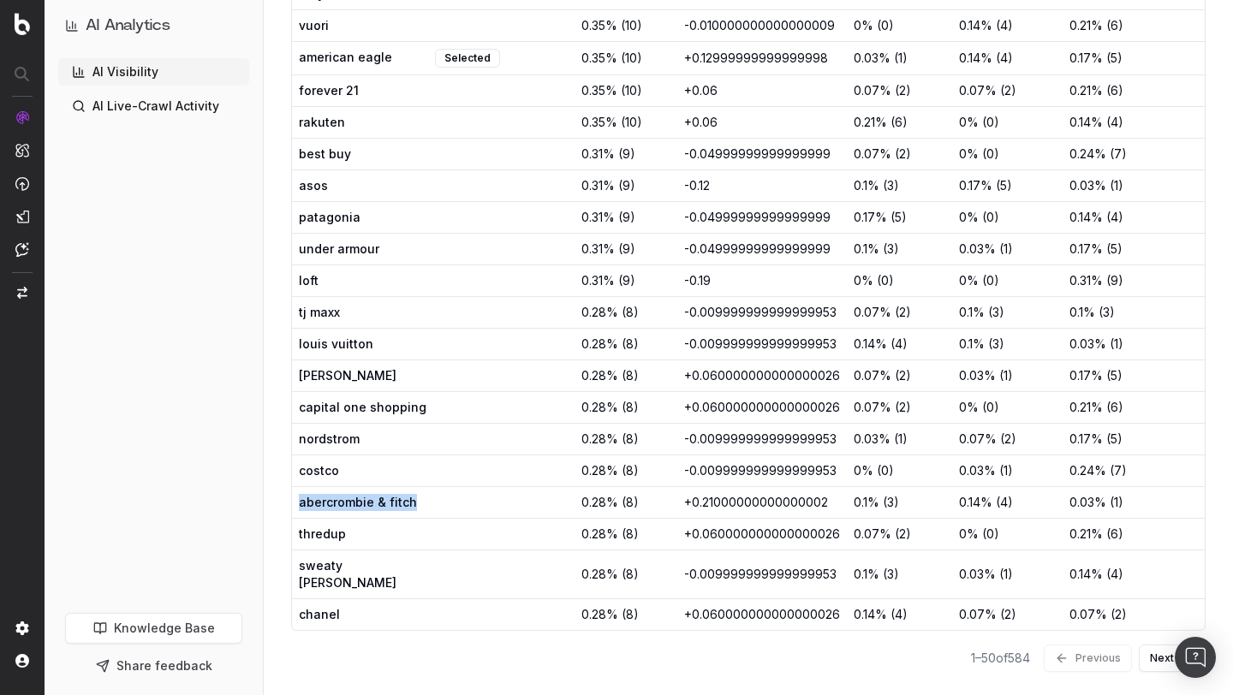
drag, startPoint x: 411, startPoint y: 500, endPoint x: 300, endPoint y: 505, distance: 111.4
click at [300, 505] on span "abercrombie & fitch" at bounding box center [365, 502] width 133 height 17
copy span "abercrombie & fitch"
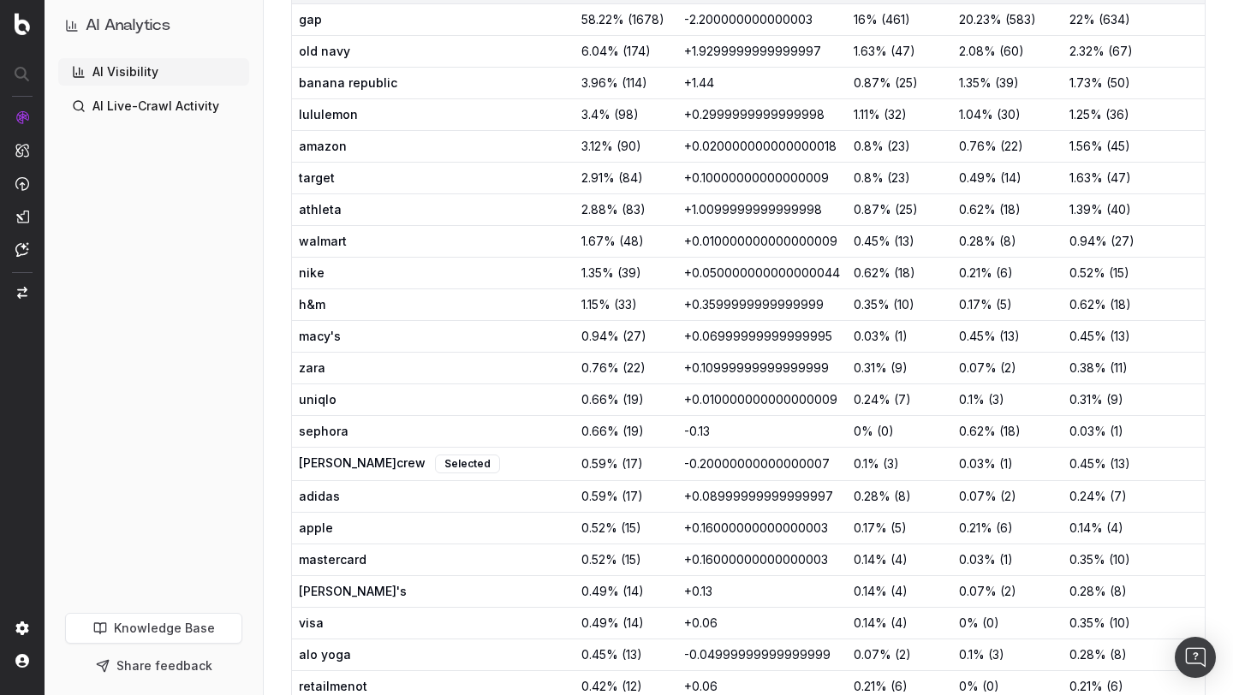
scroll to position [0, 0]
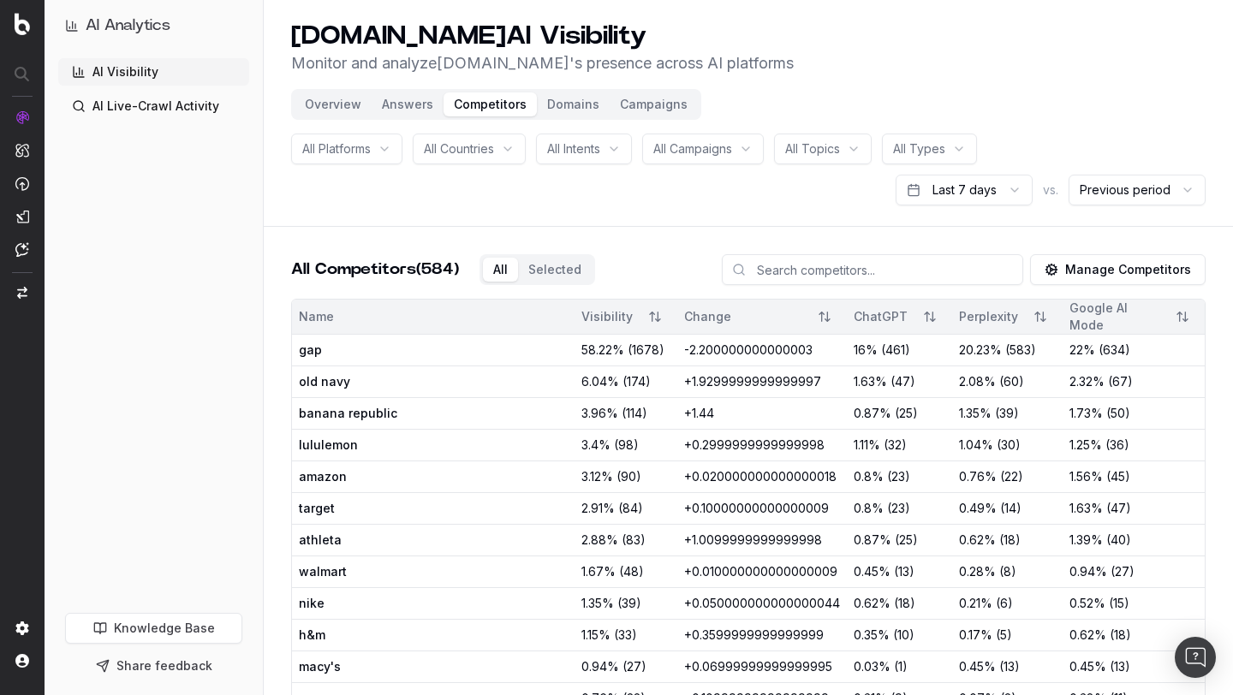
click at [1130, 268] on button "Manage Competitors" at bounding box center [1117, 269] width 175 height 31
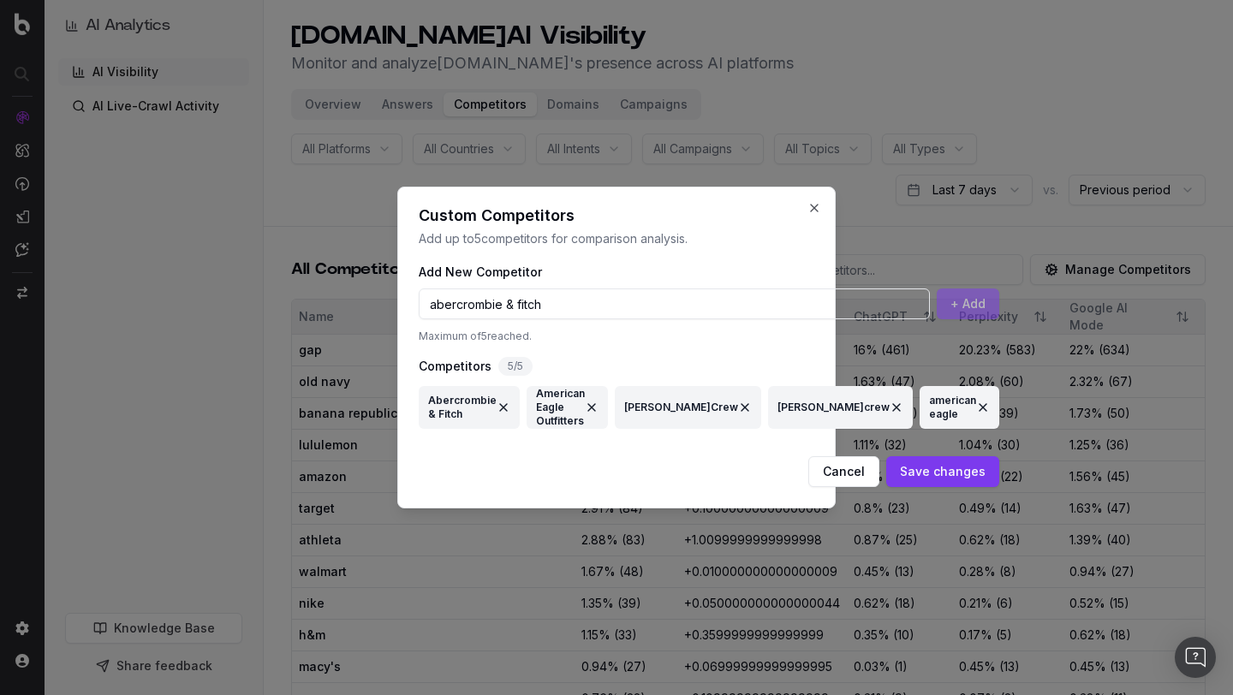
type input "abercrombie & fitch"
click at [799, 305] on div "abercrombie & fitch + Add" at bounding box center [709, 304] width 580 height 45
click at [497, 410] on button at bounding box center [503, 407] width 14 height 31
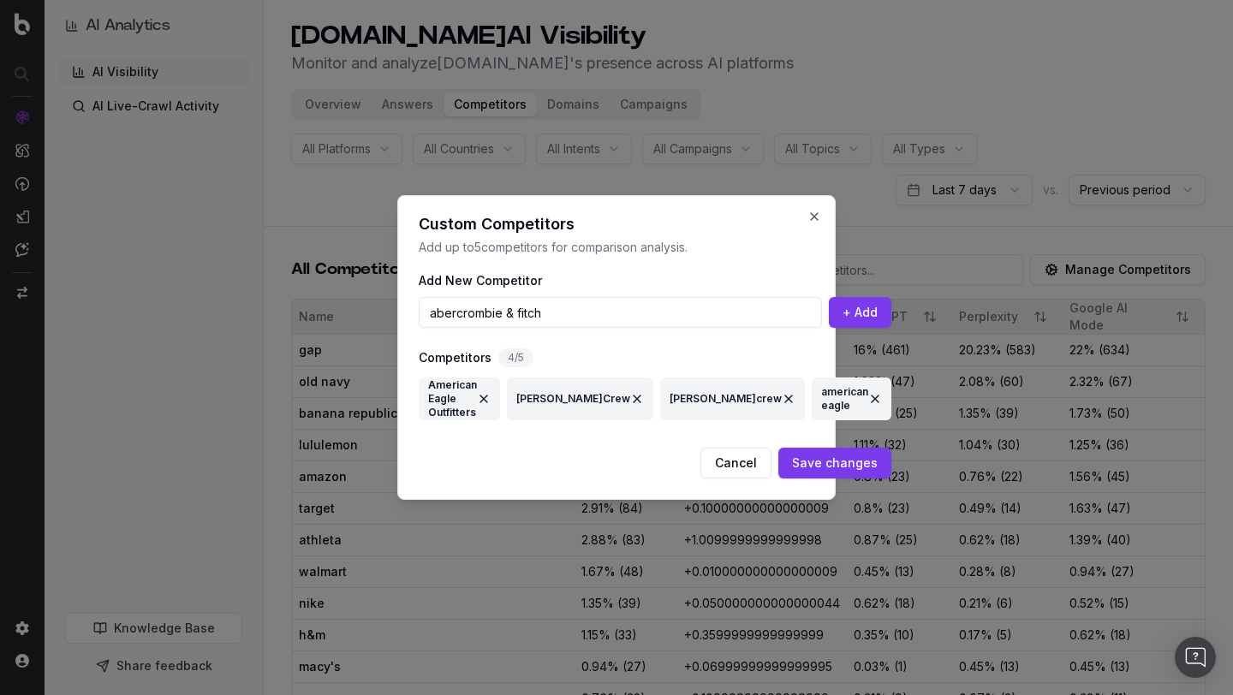
click at [490, 400] on button at bounding box center [484, 398] width 14 height 31
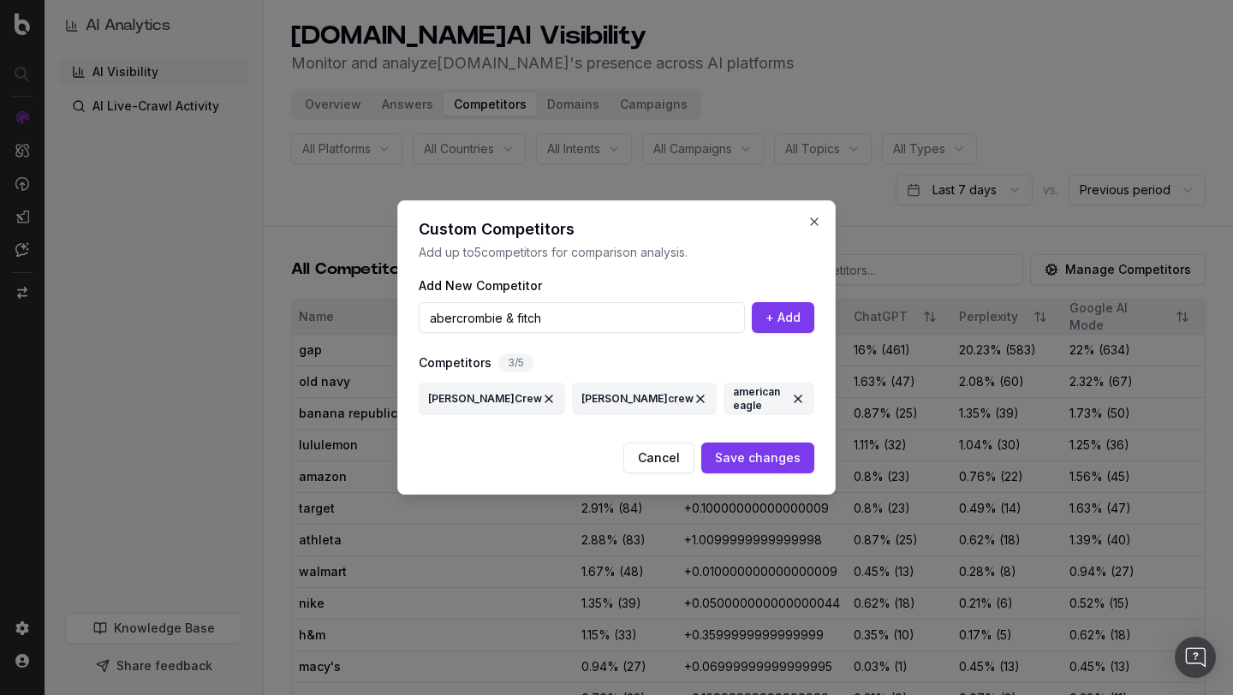
click at [542, 399] on button at bounding box center [549, 398] width 14 height 31
click at [789, 314] on button "+ Add" at bounding box center [783, 317] width 62 height 31
click at [768, 457] on button "Save changes" at bounding box center [757, 458] width 113 height 31
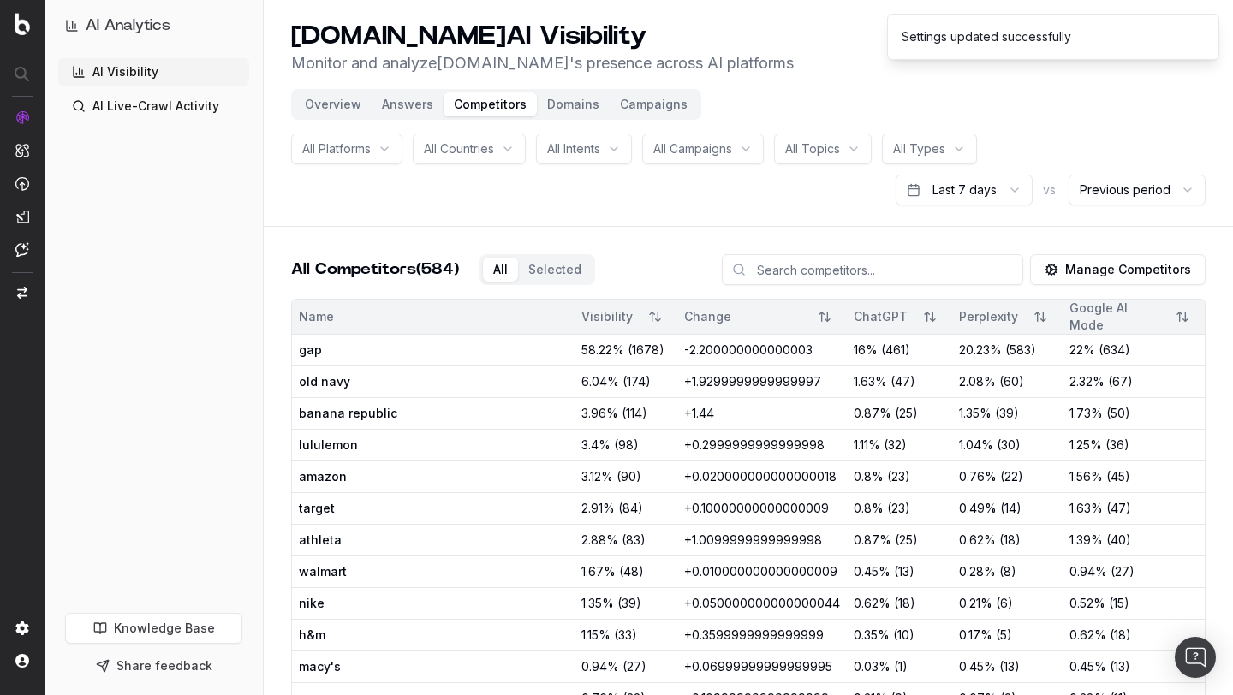
click at [331, 104] on button "Overview" at bounding box center [332, 104] width 77 height 24
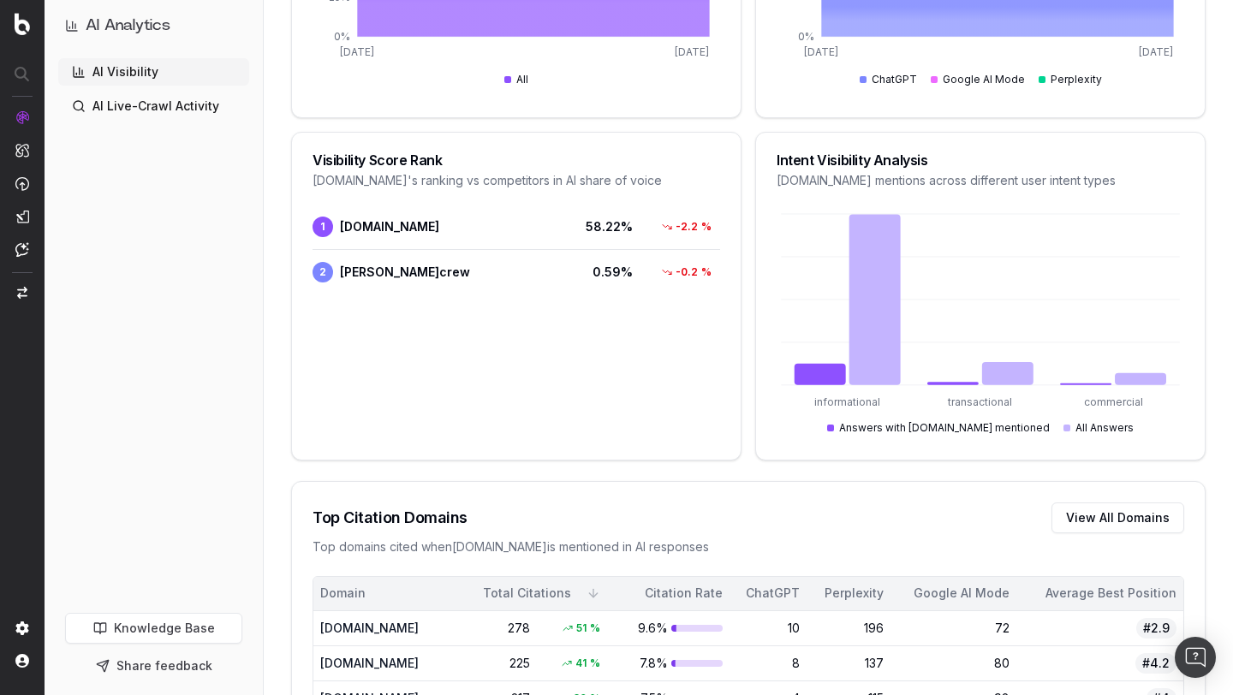
scroll to position [710, 0]
